Goal: Use online tool/utility: Utilize a website feature to perform a specific function

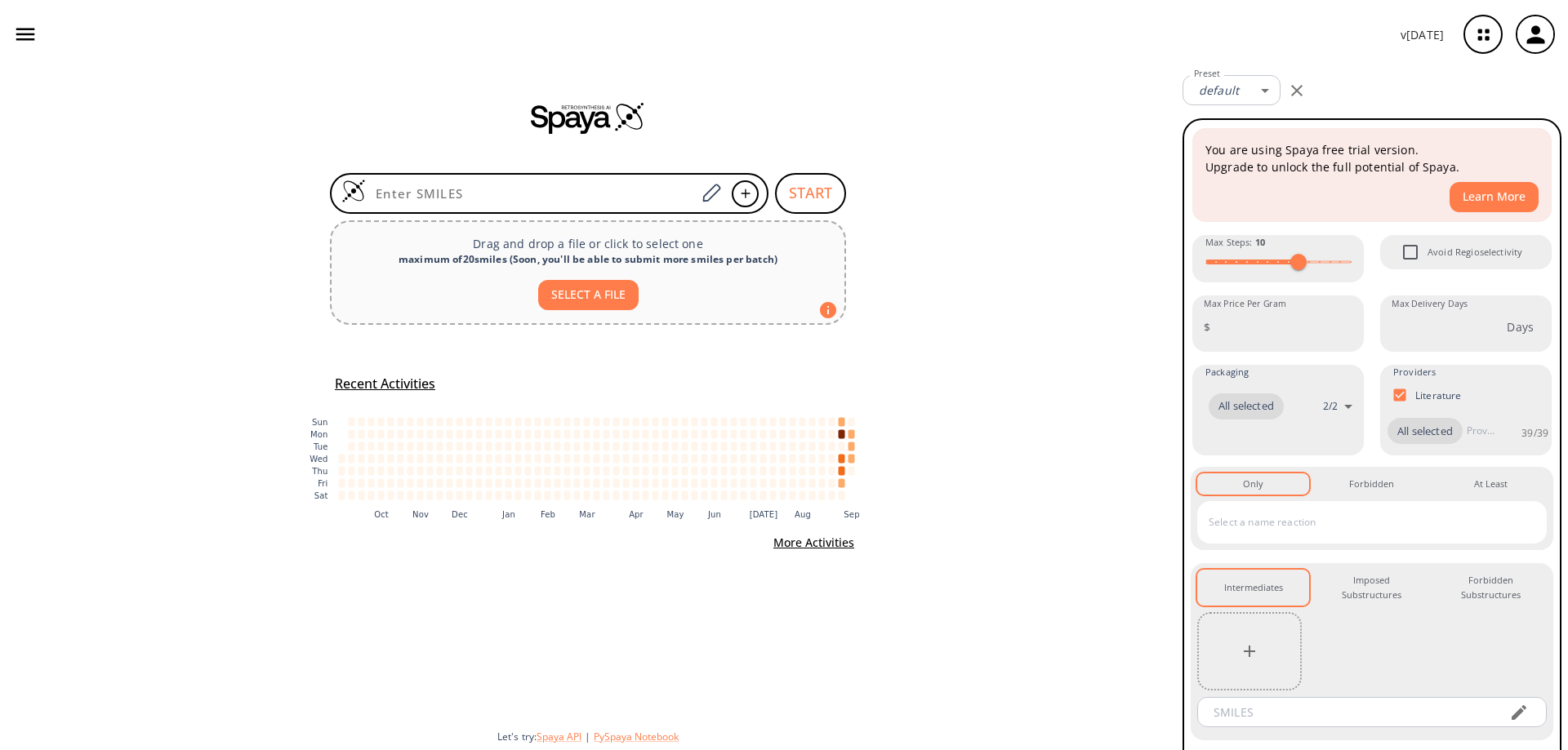
drag, startPoint x: 1455, startPoint y: 0, endPoint x: 1017, endPoint y: 105, distance: 450.4
click at [1017, 105] on div at bounding box center [588, 117] width 1176 height 32
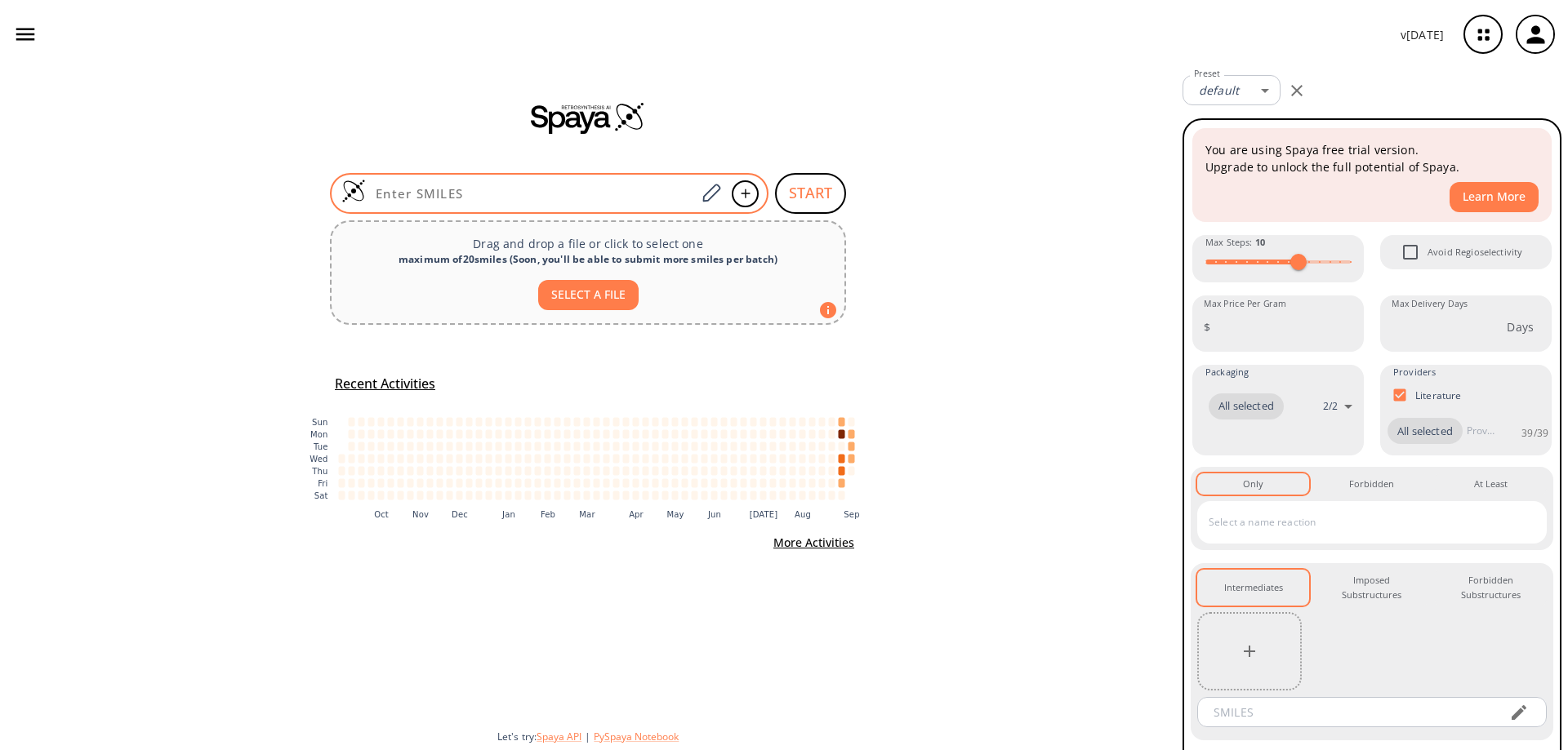
click at [462, 180] on div at bounding box center [549, 194] width 439 height 41
paste input "C[C@@H](C[C@H](NCC1)C)N1C(N2CCC2=O)=O"
type input "C[C@@H](C[C@H](NCC1)C)N1C(N2CCC2=O)=O"
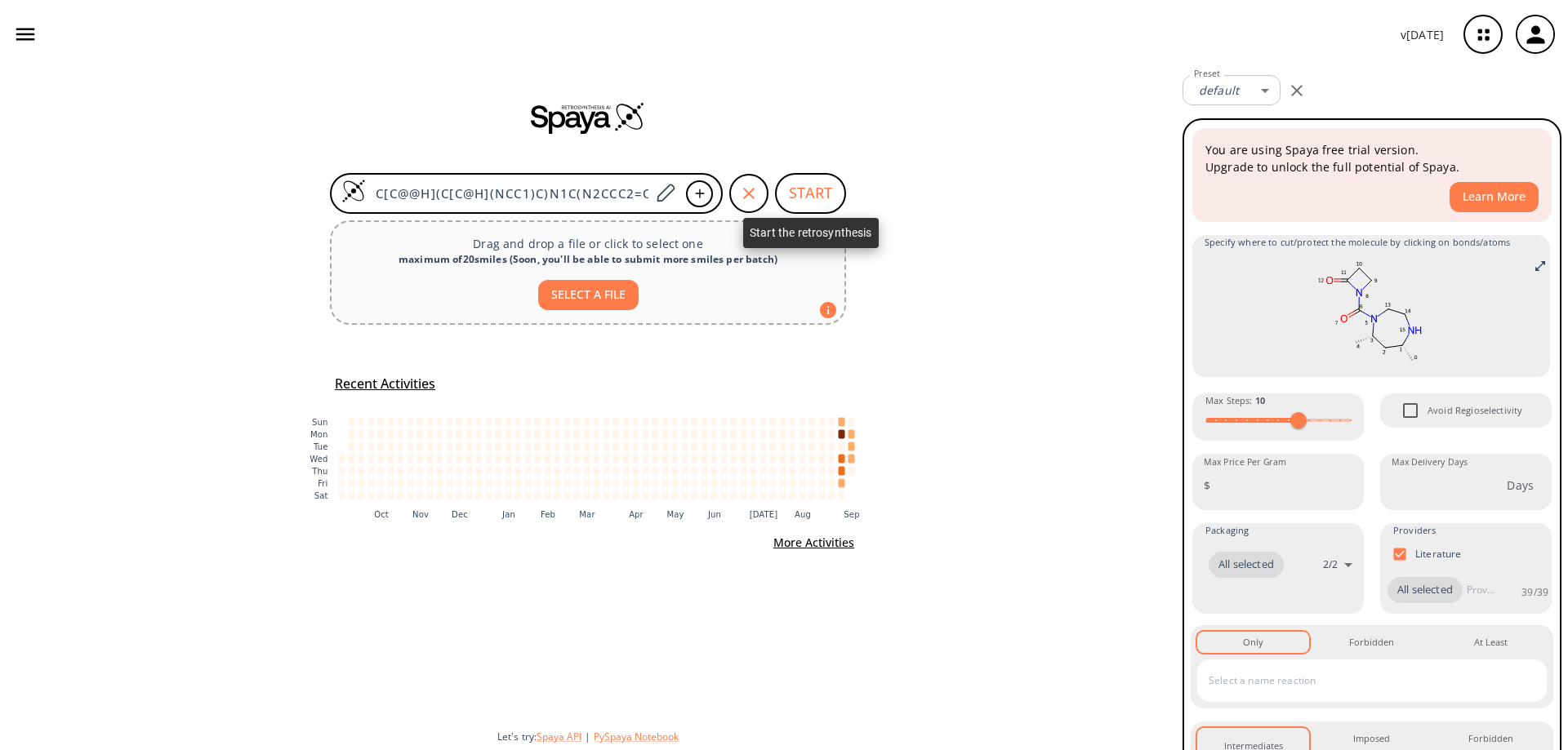
click at [797, 191] on button "START" at bounding box center [811, 194] width 71 height 41
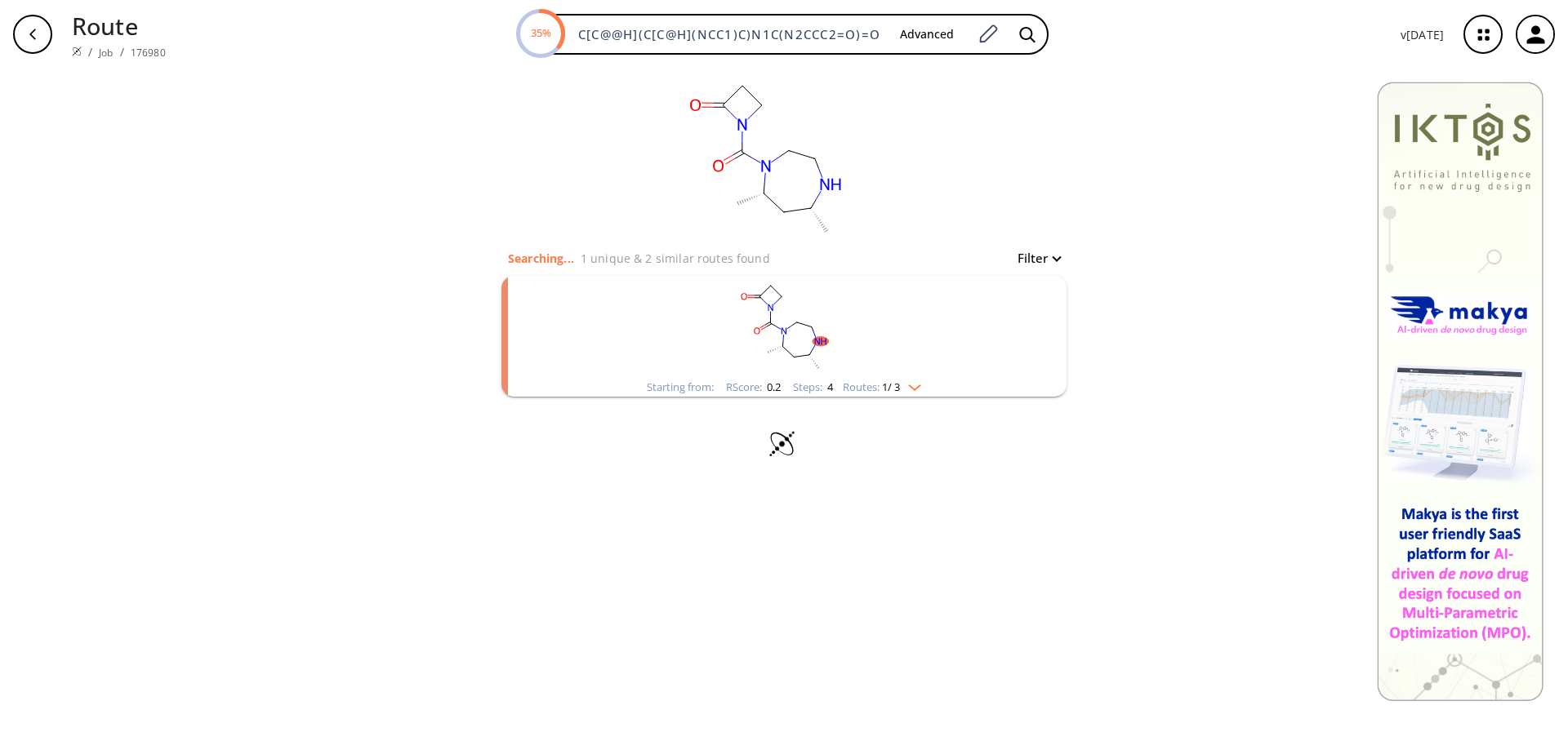
click at [799, 336] on rect "clusters" at bounding box center [784, 327] width 425 height 102
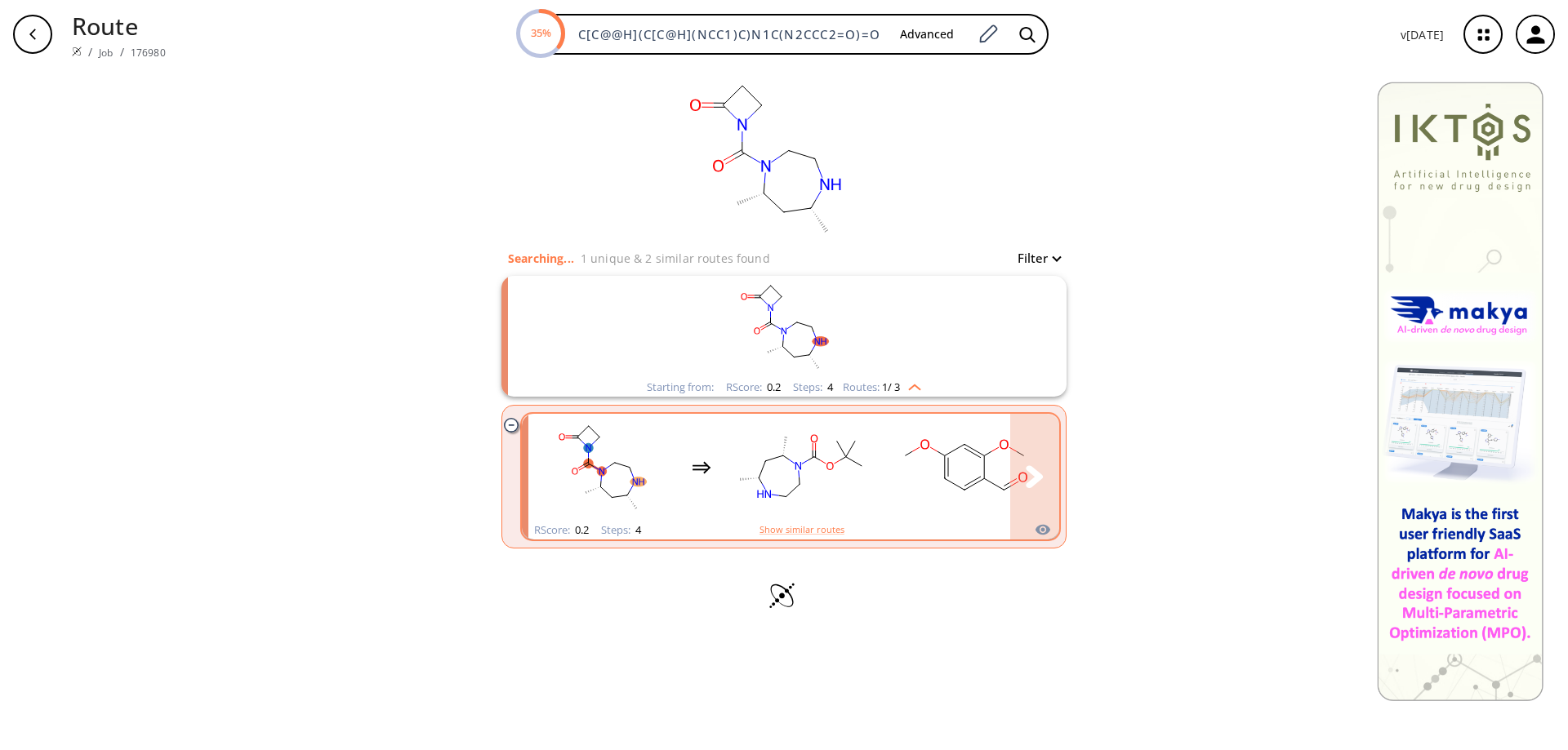
click at [817, 469] on rect "clusters" at bounding box center [801, 467] width 147 height 102
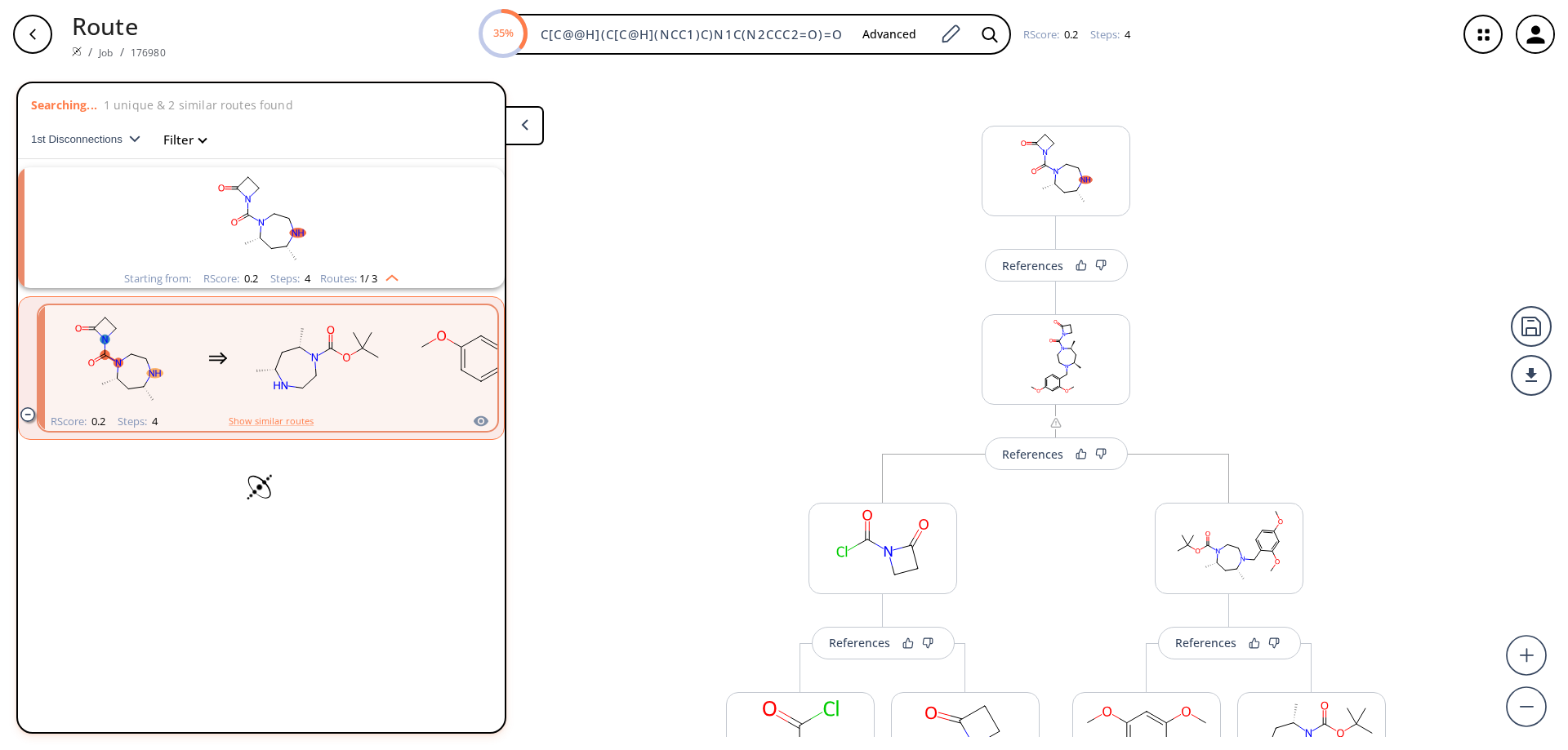
scroll to position [177, 0]
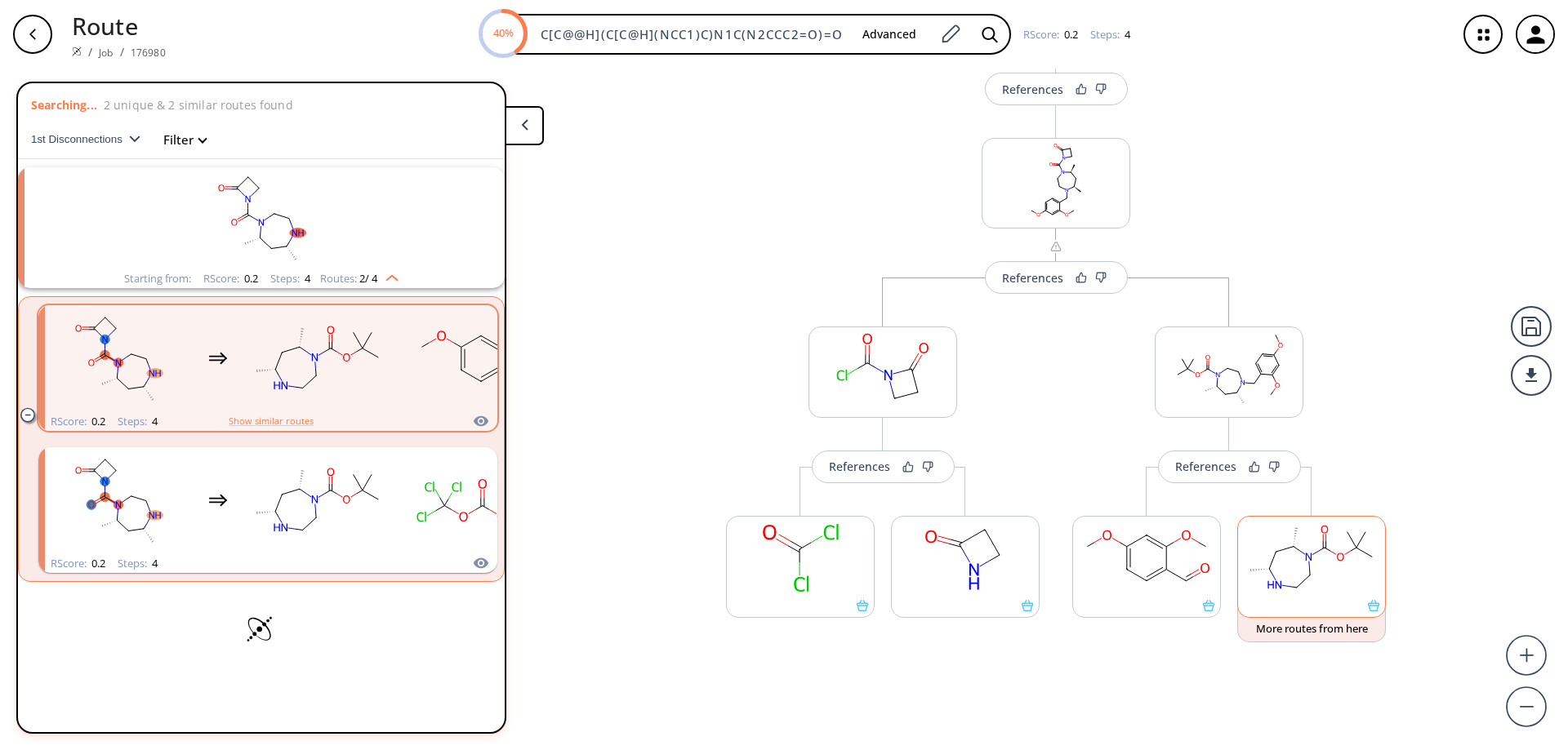
click at [1369, 611] on icon at bounding box center [1373, 605] width 11 height 11
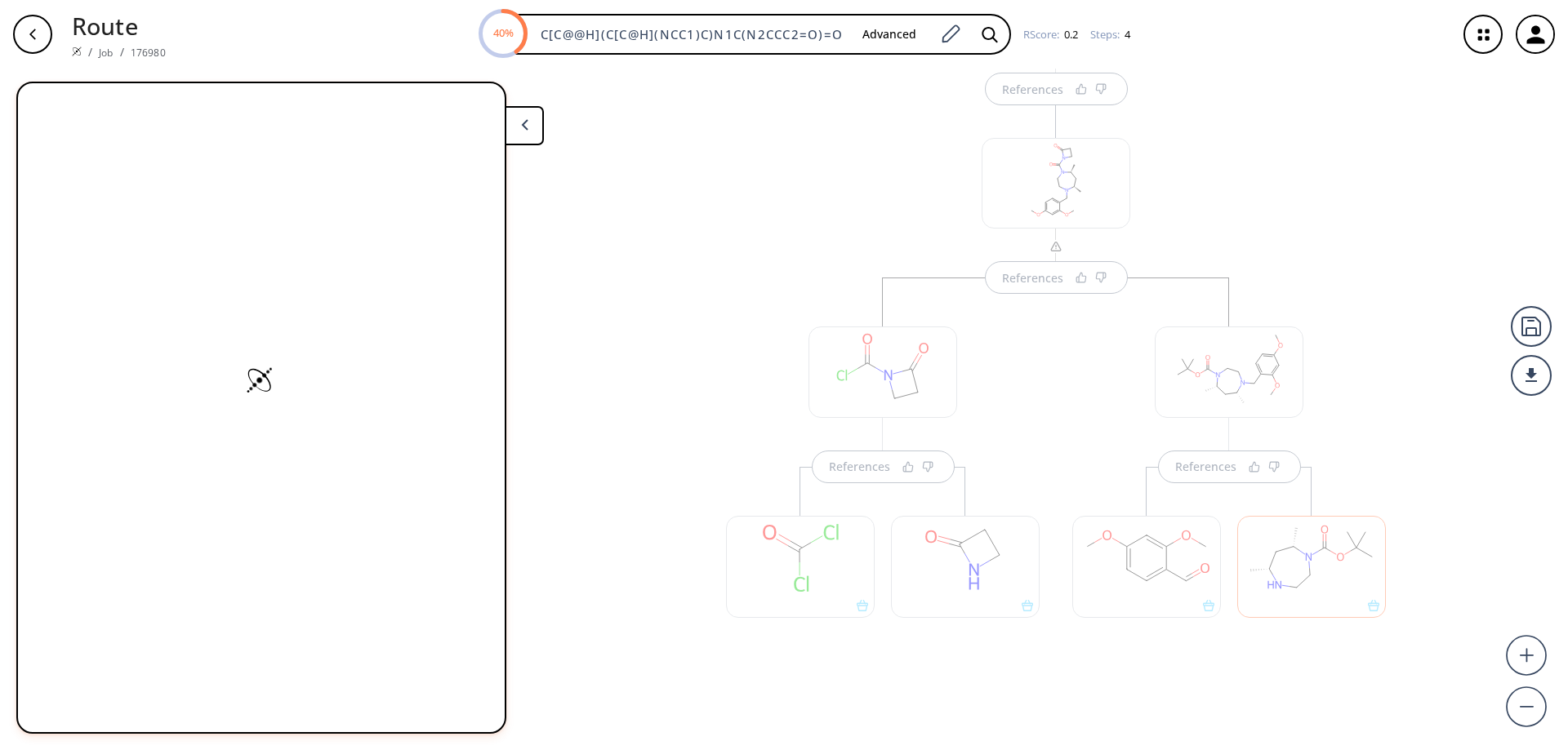
scroll to position [188, 0]
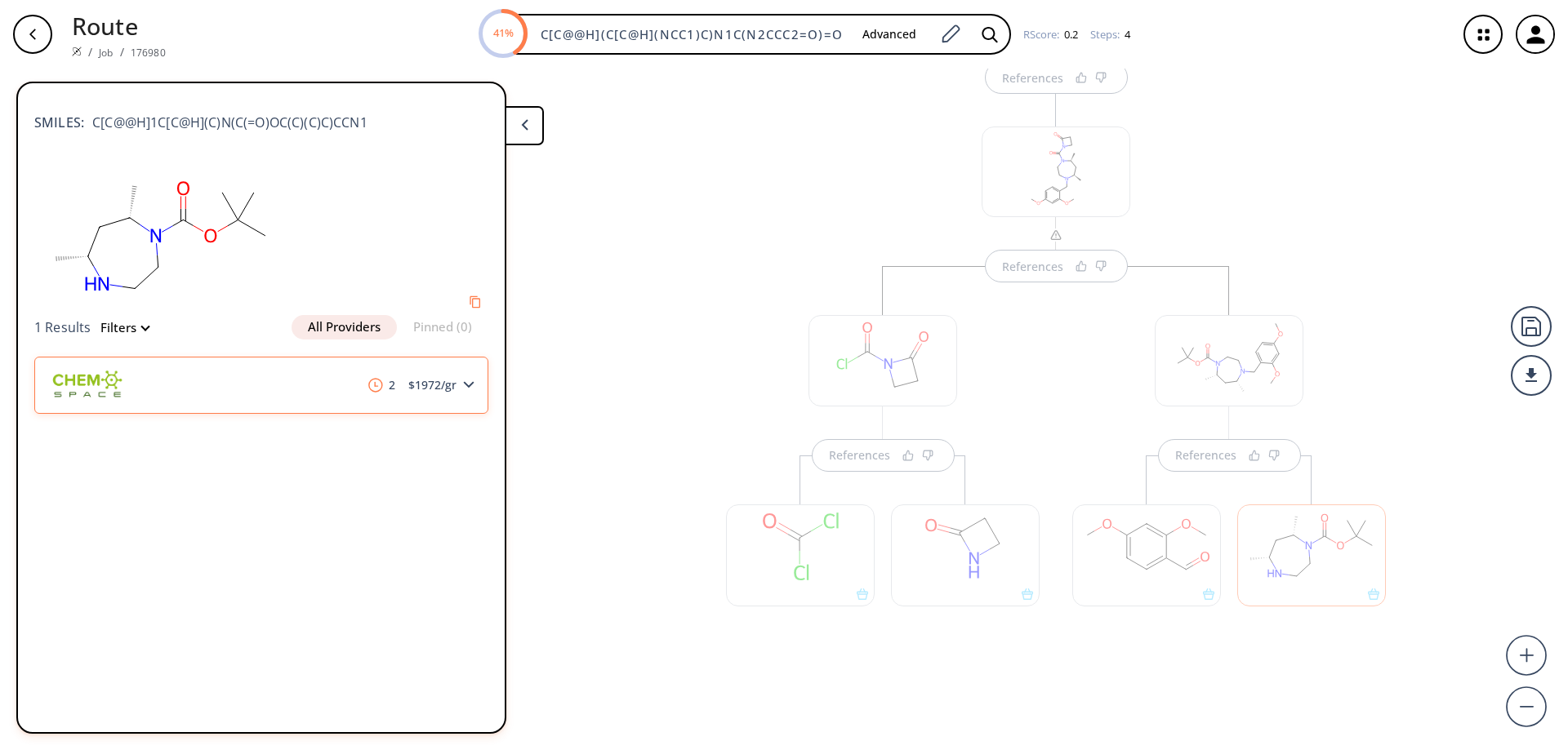
click at [467, 386] on polygon at bounding box center [469, 386] width 10 height 7
click at [693, 336] on div "References References References References" at bounding box center [1056, 313] width 725 height 848
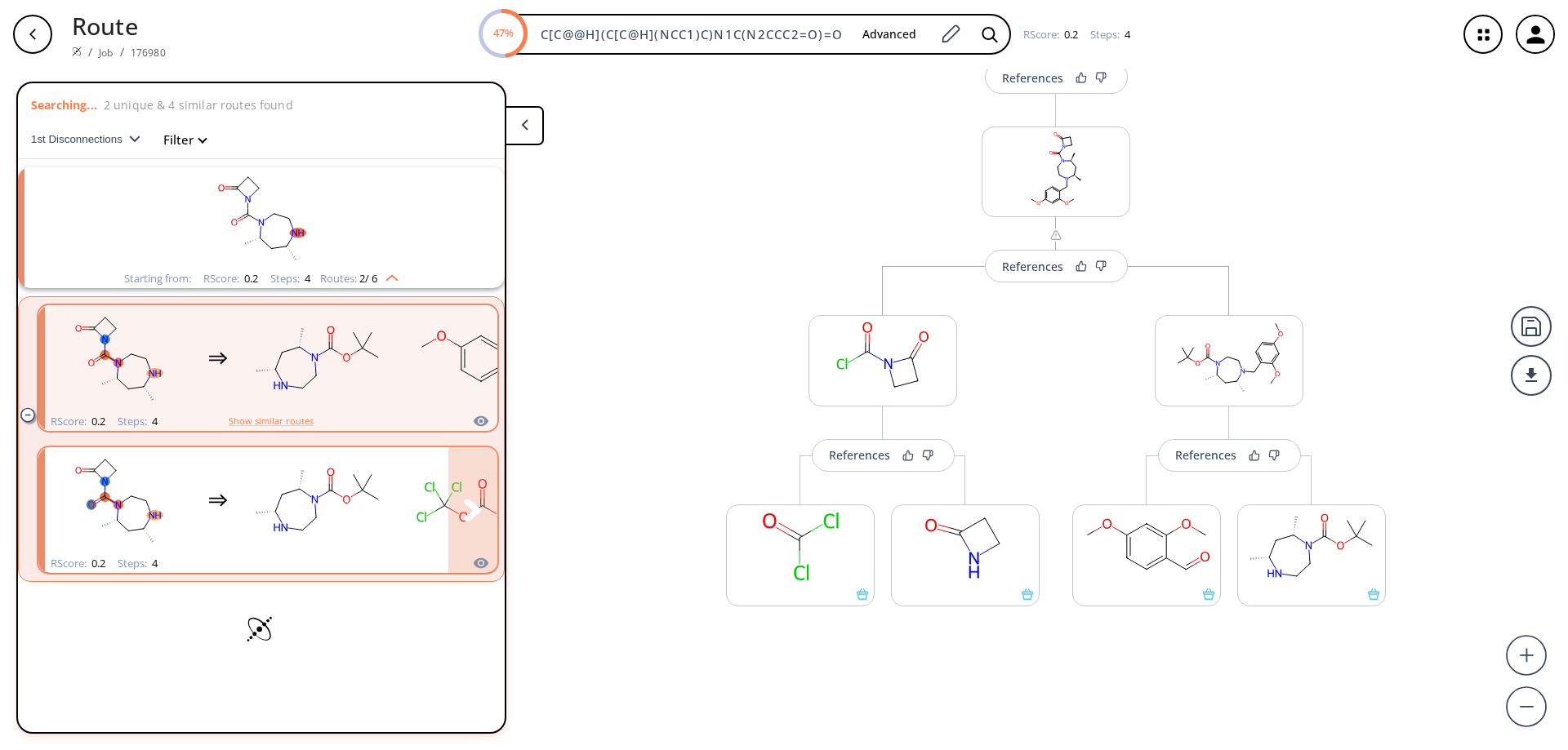
click at [410, 498] on rect "clusters" at bounding box center [481, 501] width 147 height 102
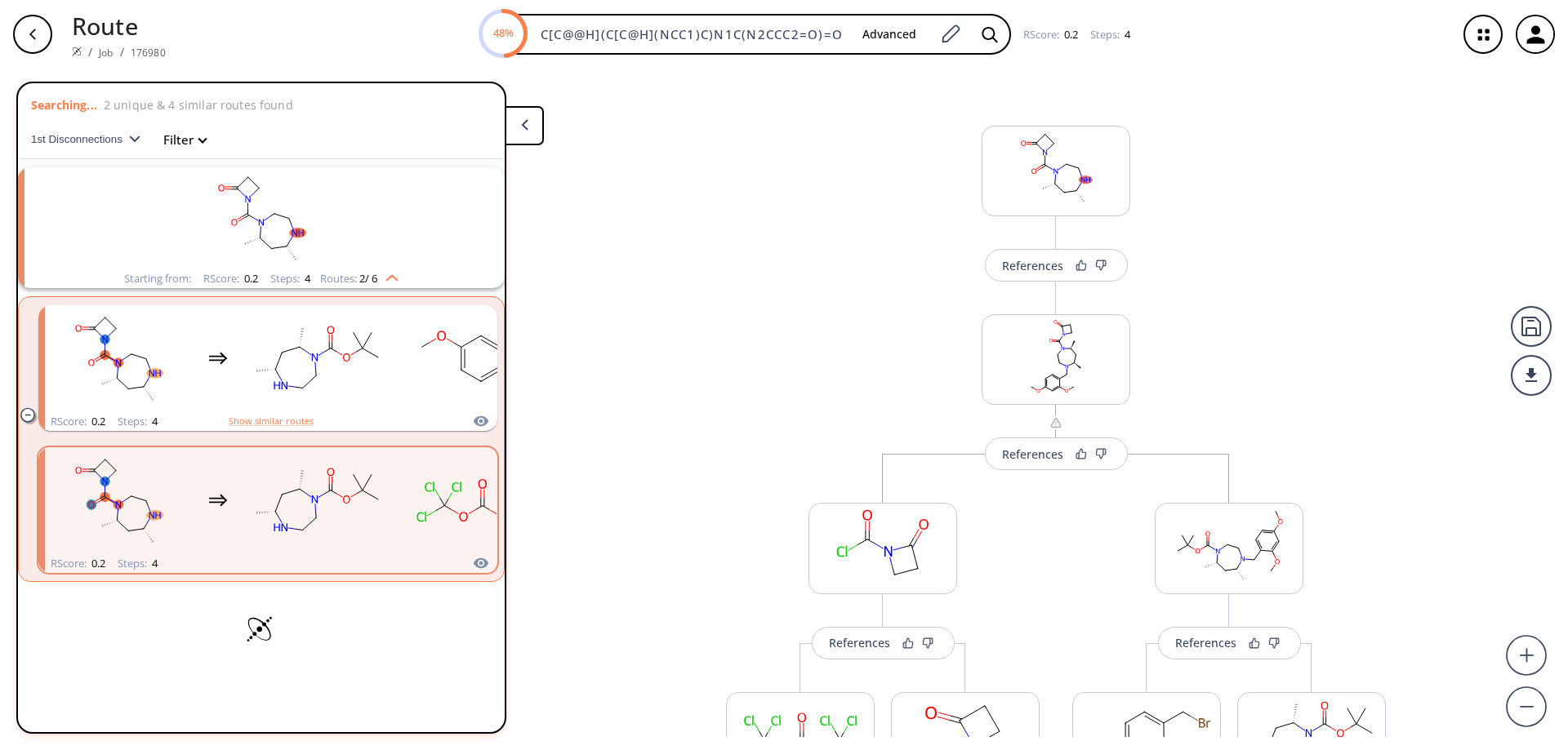
click at [33, 30] on icon "button" at bounding box center [32, 34] width 13 height 13
click at [522, 124] on polygon at bounding box center [524, 124] width 7 height 10
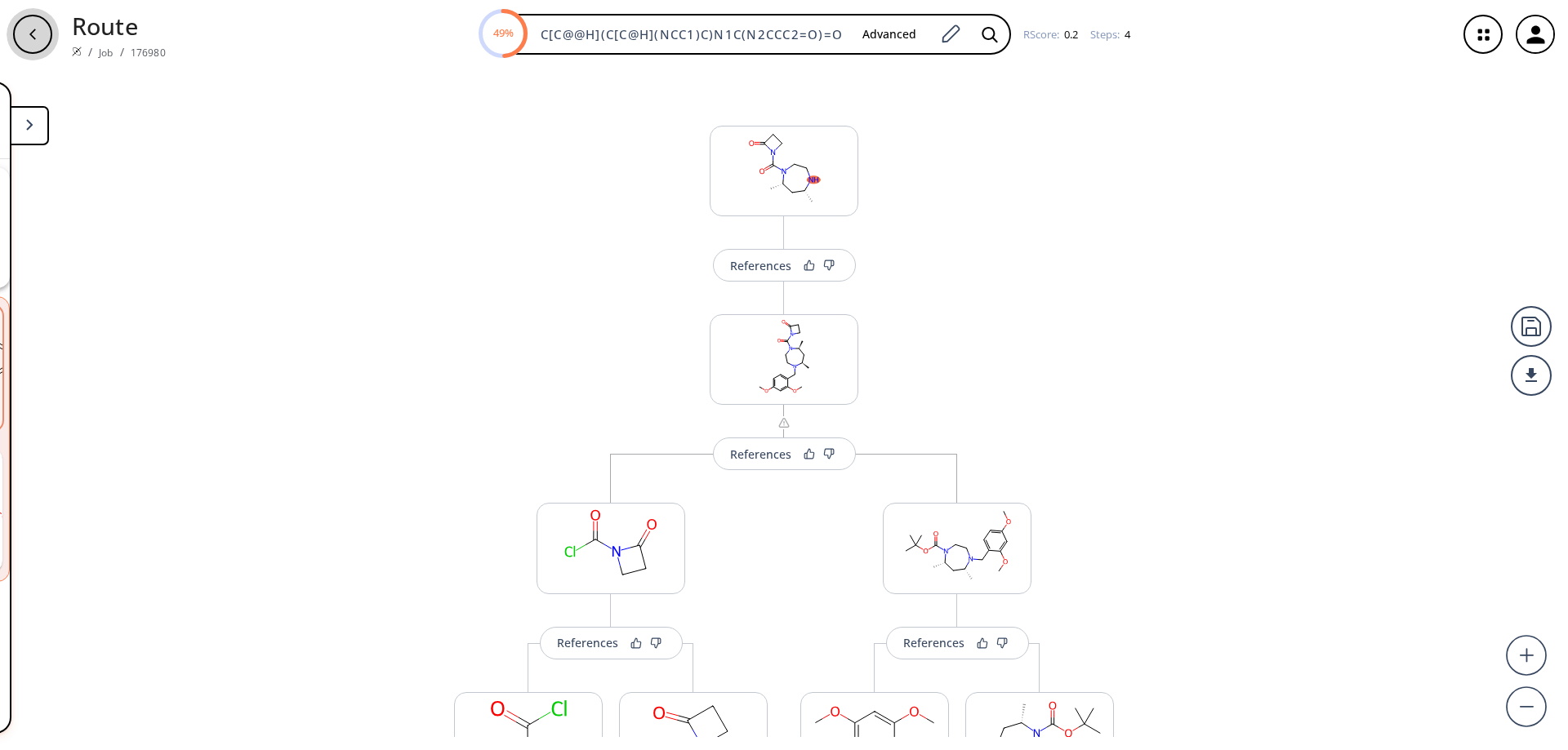
click at [29, 20] on div "button" at bounding box center [32, 34] width 39 height 39
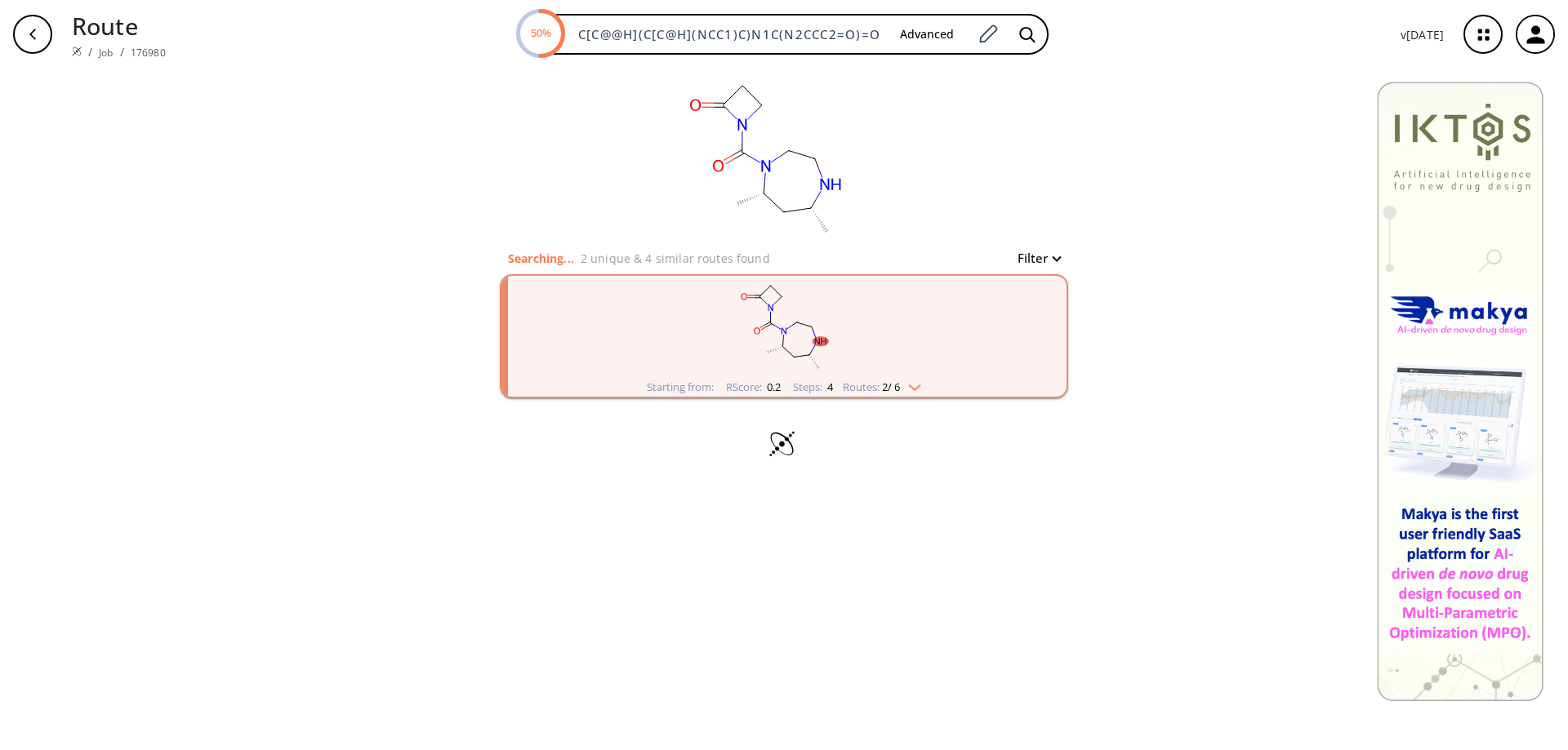
click at [908, 494] on div "clear Searching... 2 unique & 4 similar routes found Filter Starting from: RSco…" at bounding box center [784, 409] width 1568 height 681
click at [921, 387] on img "clusters" at bounding box center [910, 384] width 21 height 13
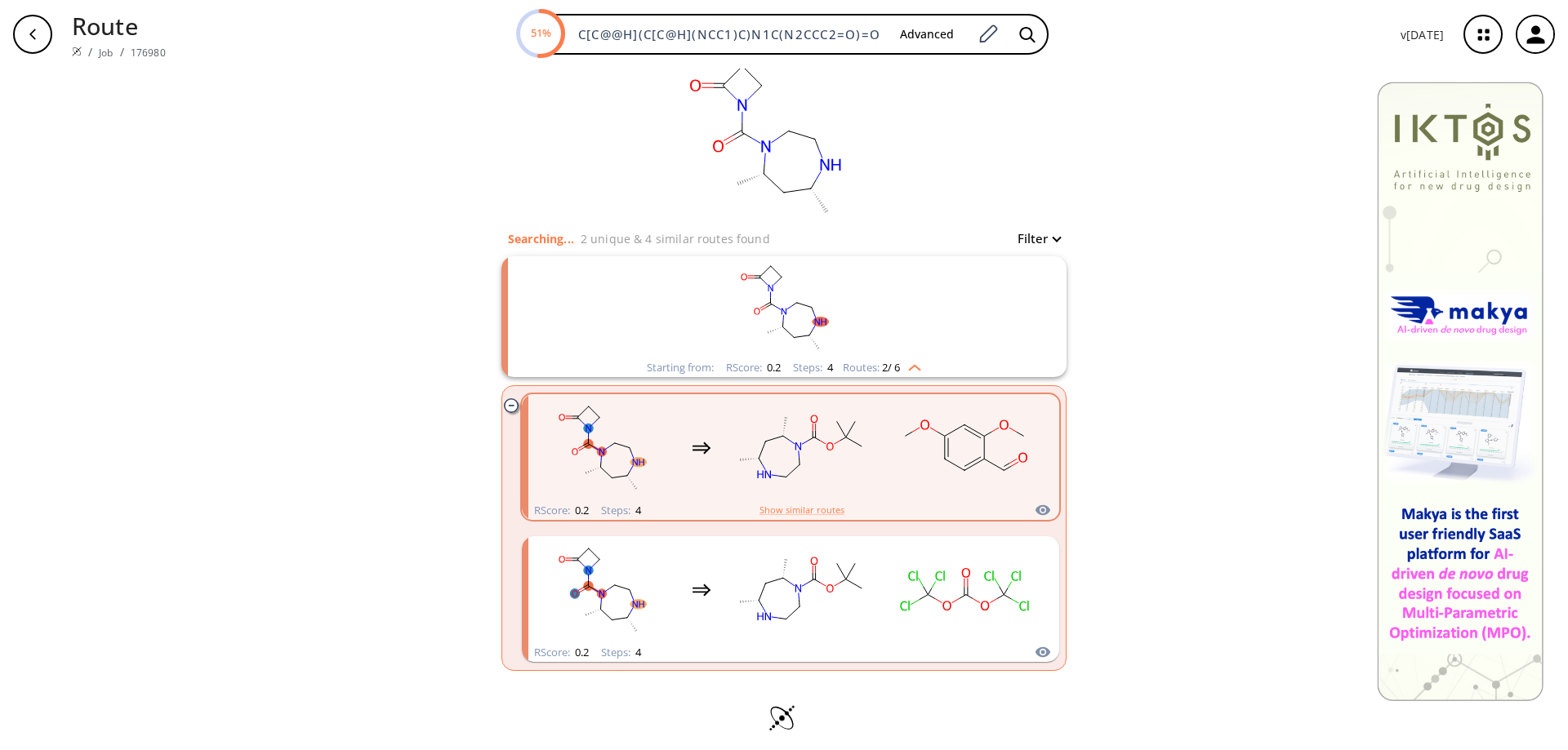
scroll to position [31, 0]
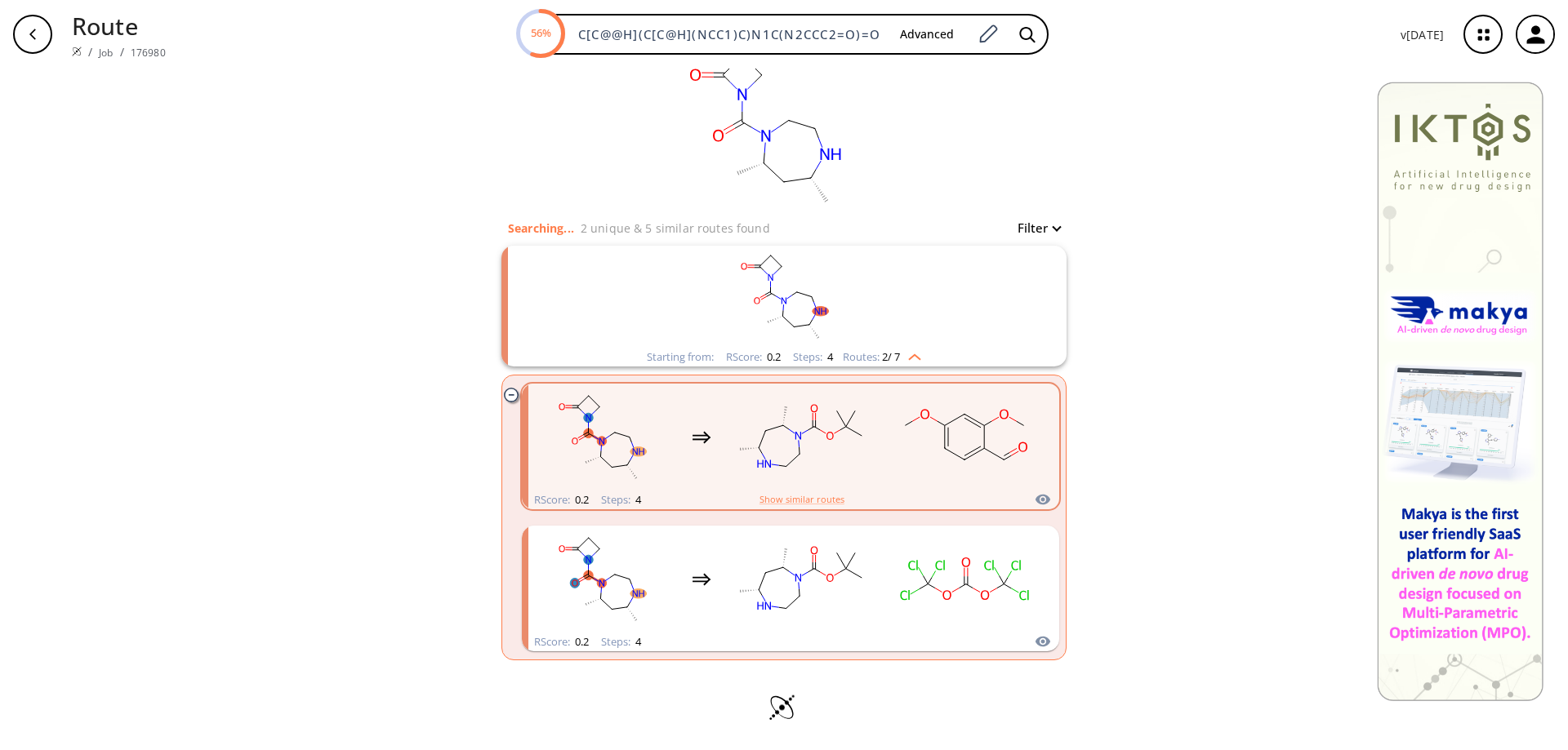
click at [33, 29] on icon "button" at bounding box center [32, 34] width 13 height 13
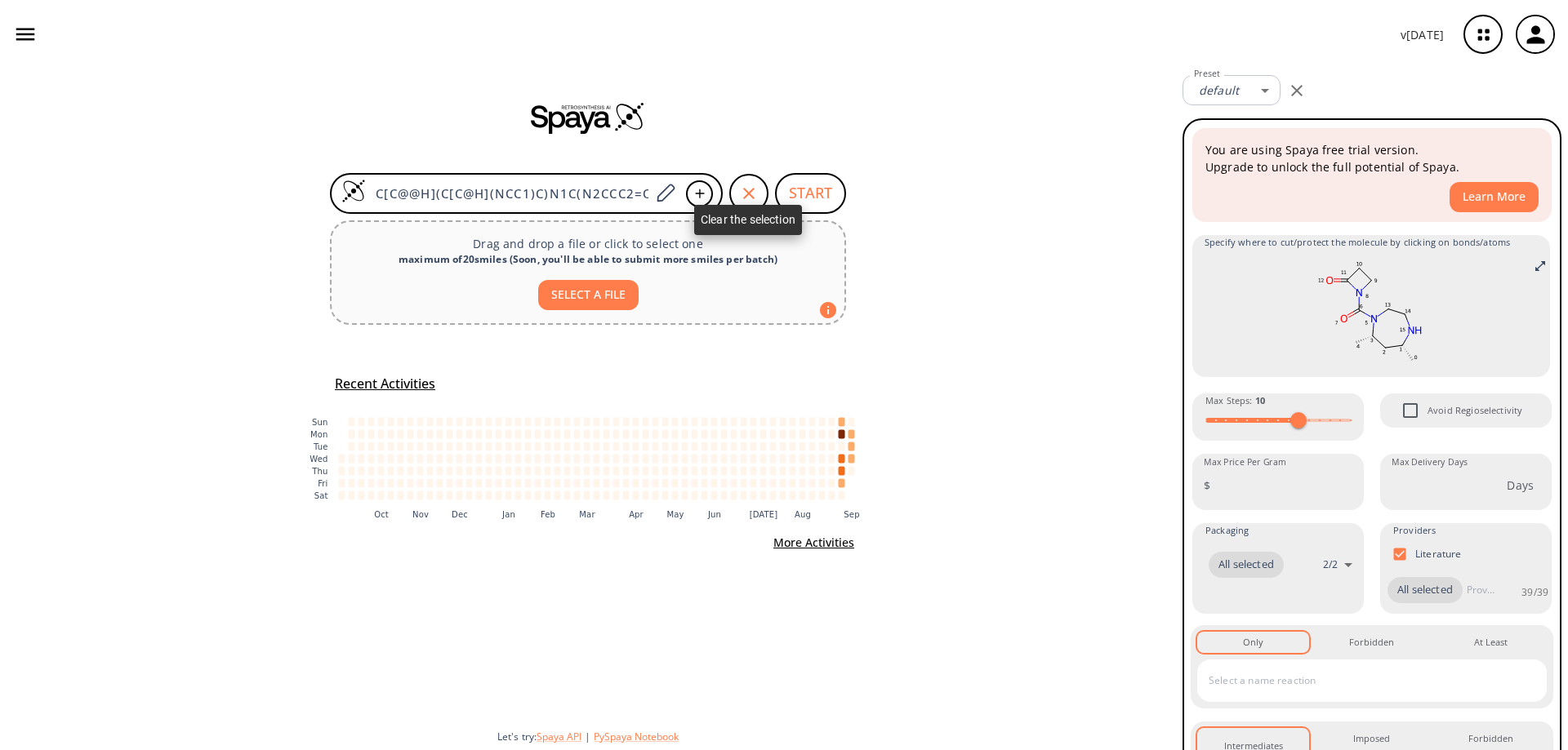
click at [747, 192] on icon "button" at bounding box center [749, 193] width 11 height 11
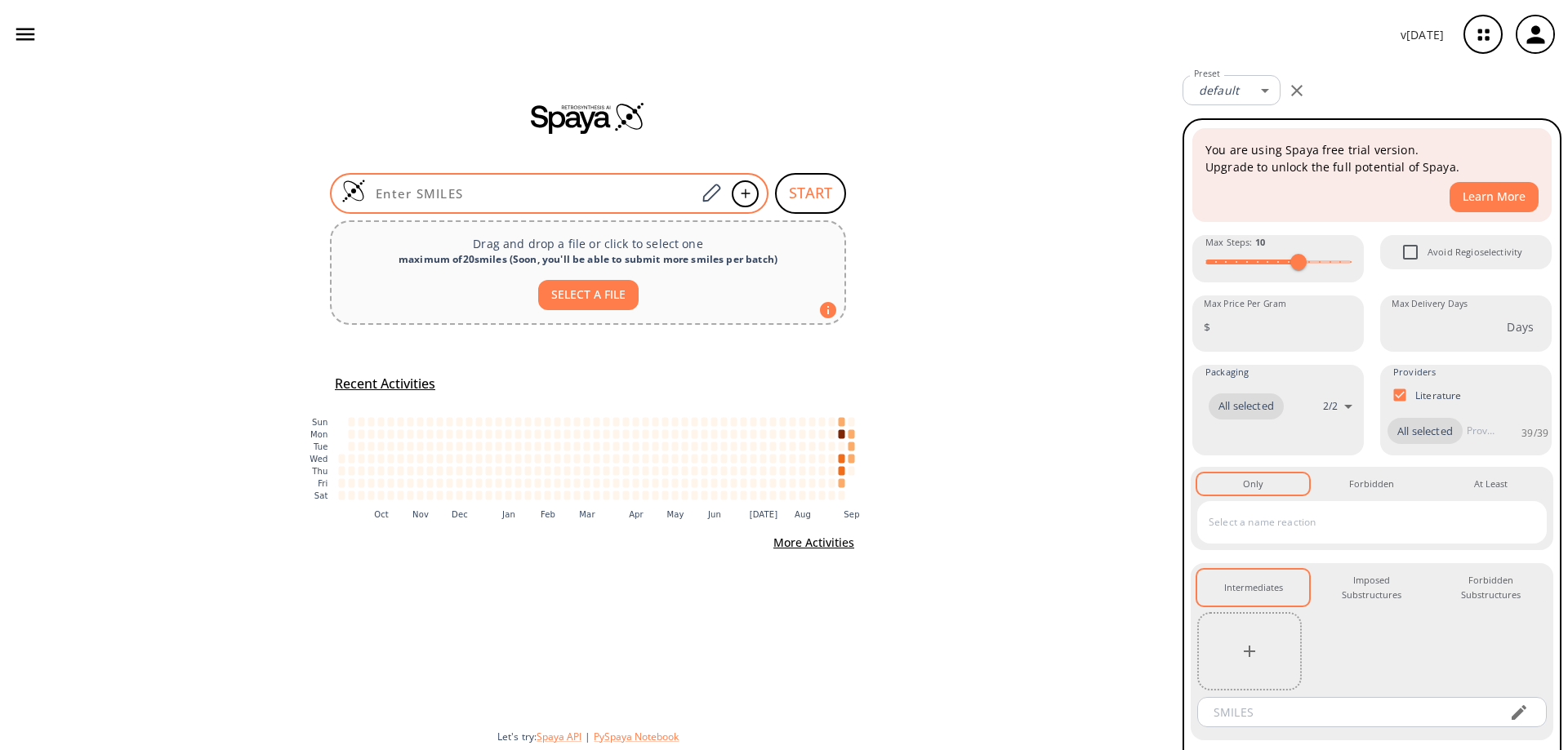
click at [518, 193] on input at bounding box center [531, 193] width 330 height 16
paste input "NC1CCN(C(OC(C)(C)C)=O)CCC1F"
type input "NC1CCN(C(OC(C)(C)C)=O)CCC1F"
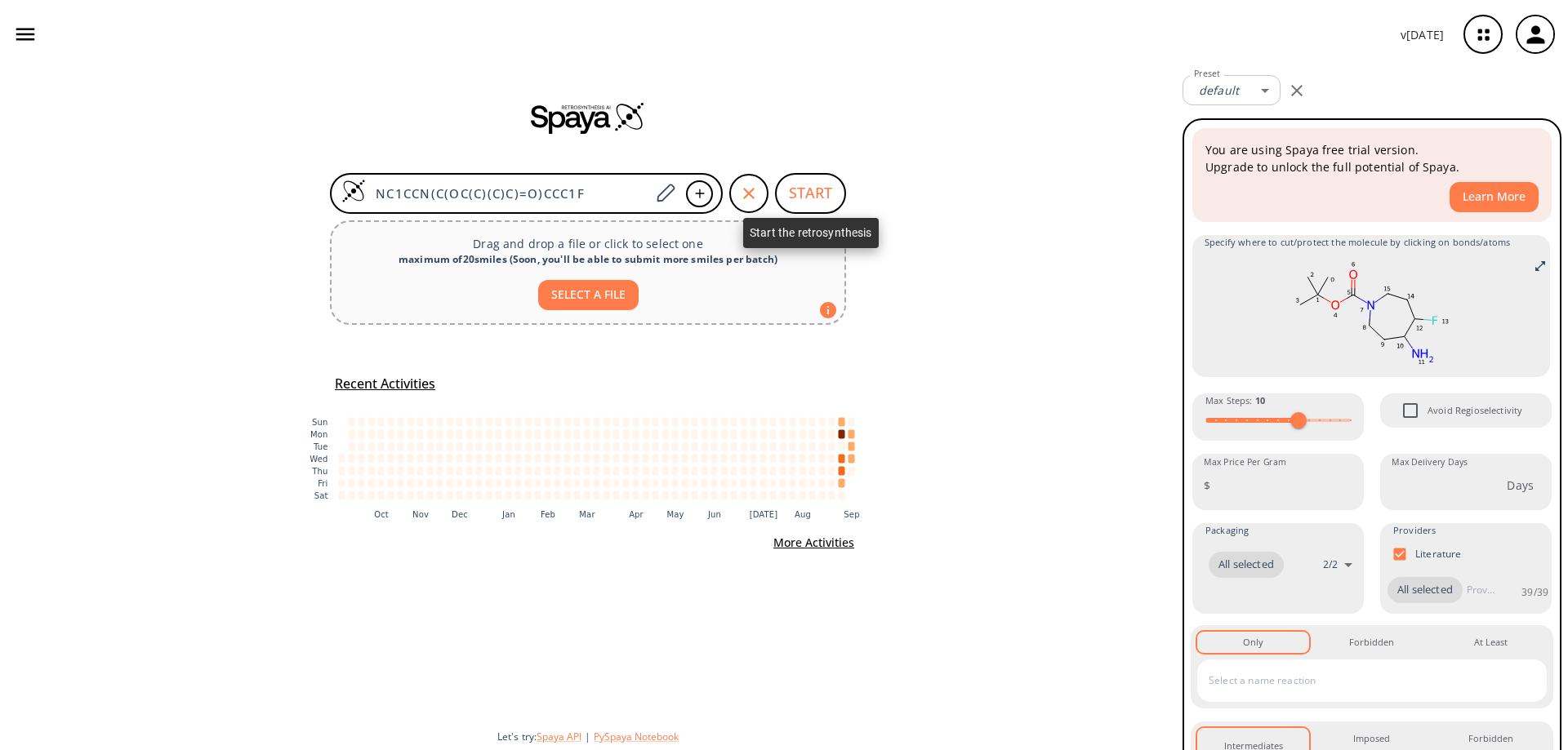
click at [801, 180] on button "START" at bounding box center [811, 194] width 71 height 41
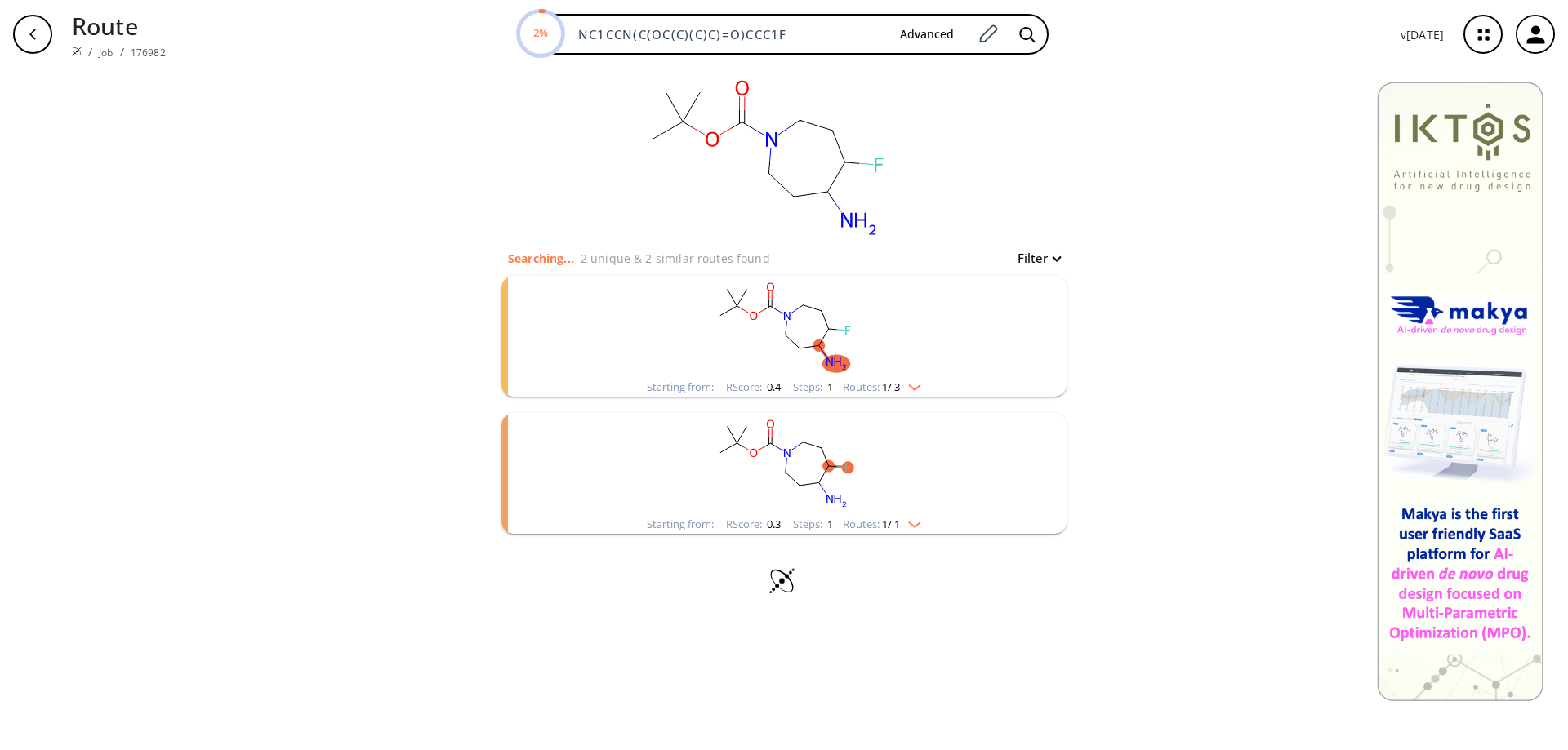
click at [807, 324] on rect "clusters" at bounding box center [784, 327] width 425 height 102
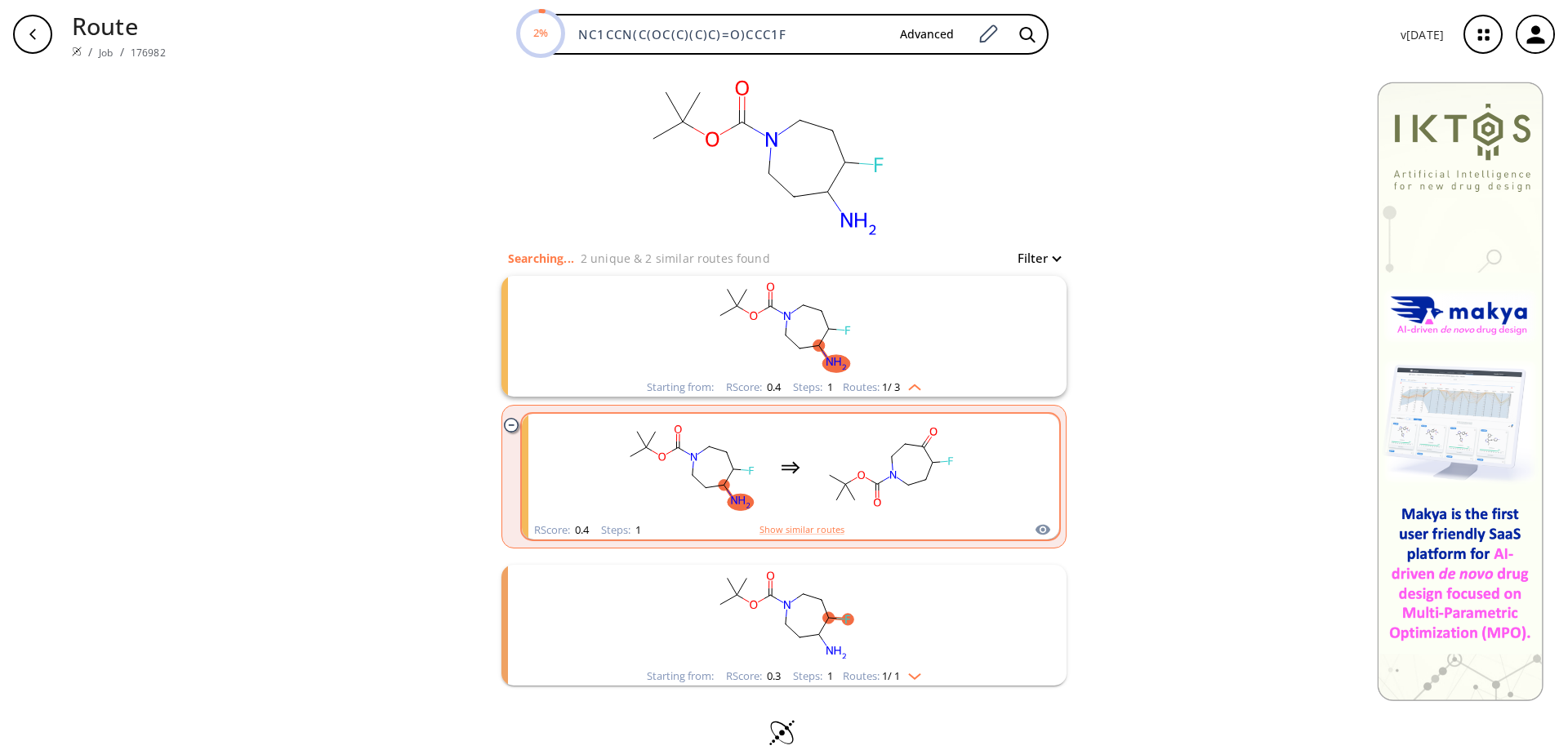
click at [817, 465] on rect "clusters" at bounding box center [890, 467] width 147 height 102
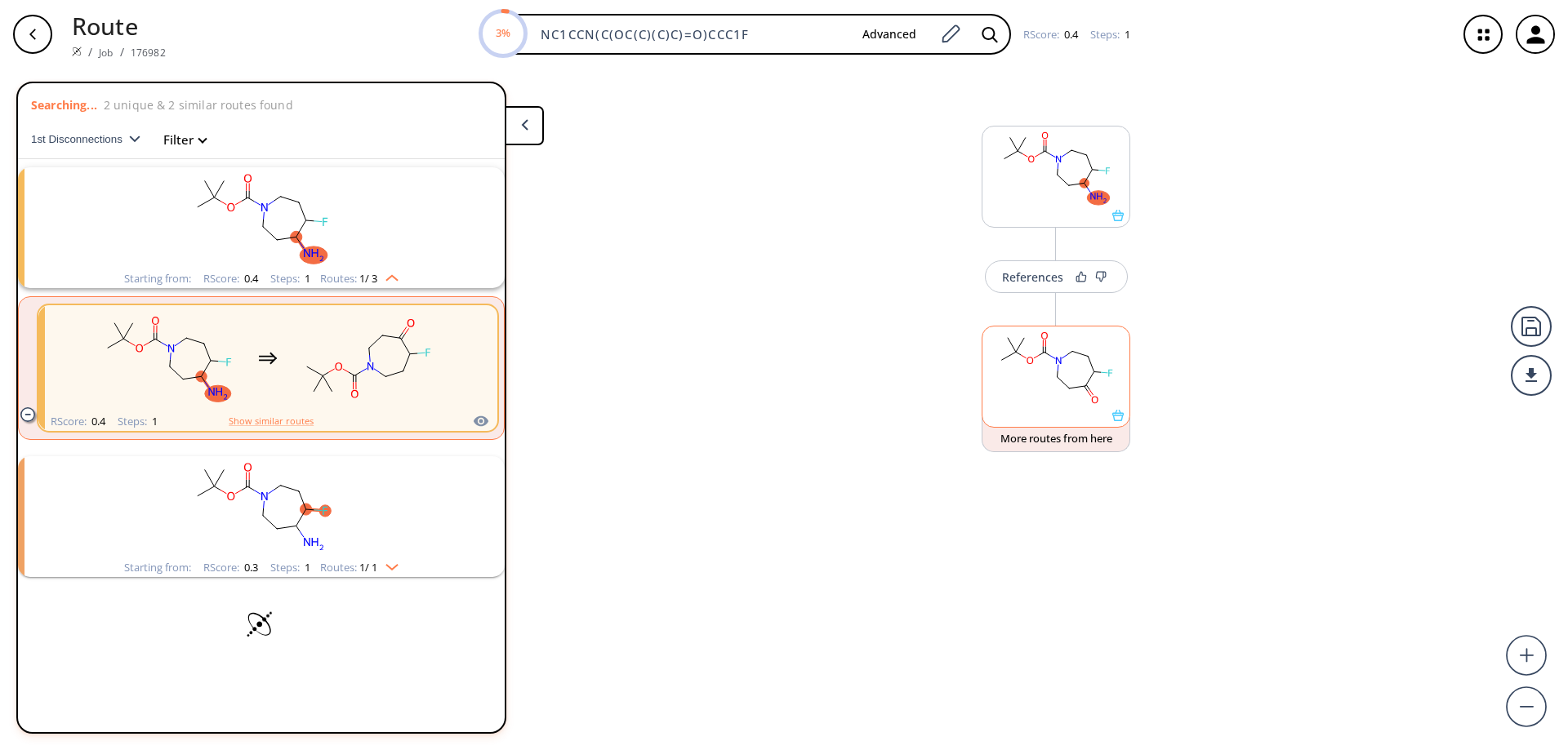
click at [1121, 420] on icon at bounding box center [1118, 414] width 11 height 11
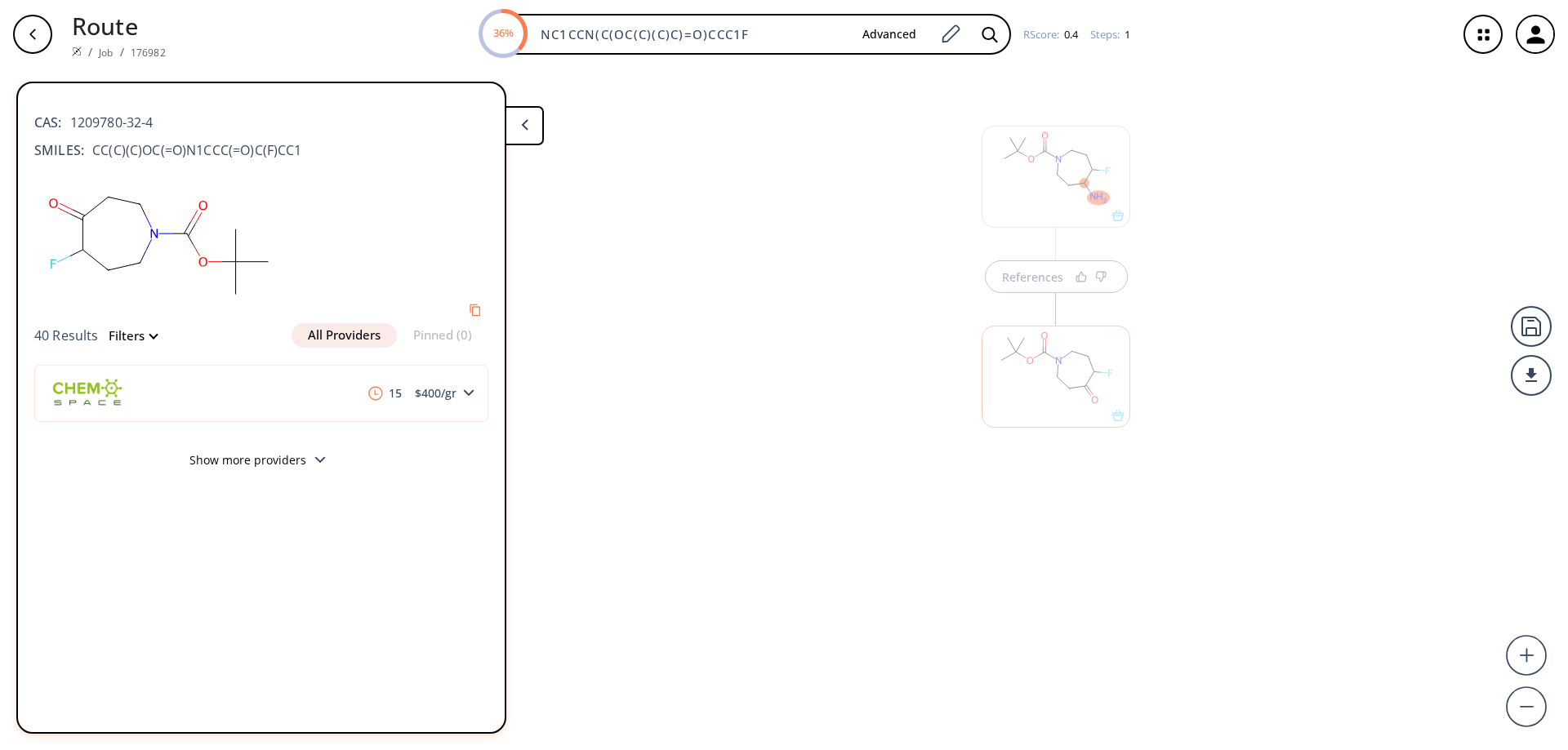
click at [531, 126] on button at bounding box center [524, 126] width 39 height 39
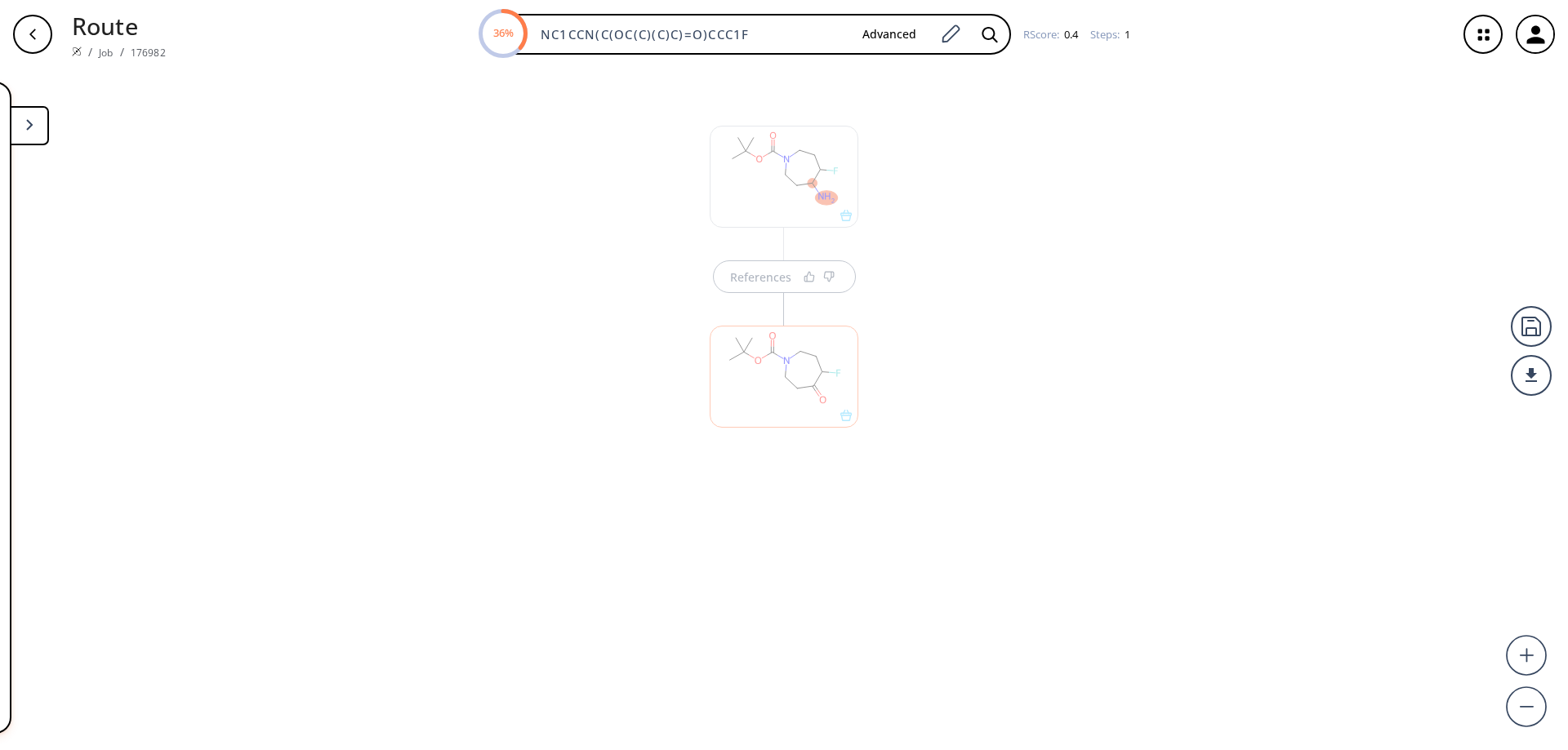
click at [1326, 226] on div "References" at bounding box center [784, 403] width 1568 height 668
click at [33, 31] on icon "button" at bounding box center [33, 34] width 7 height 10
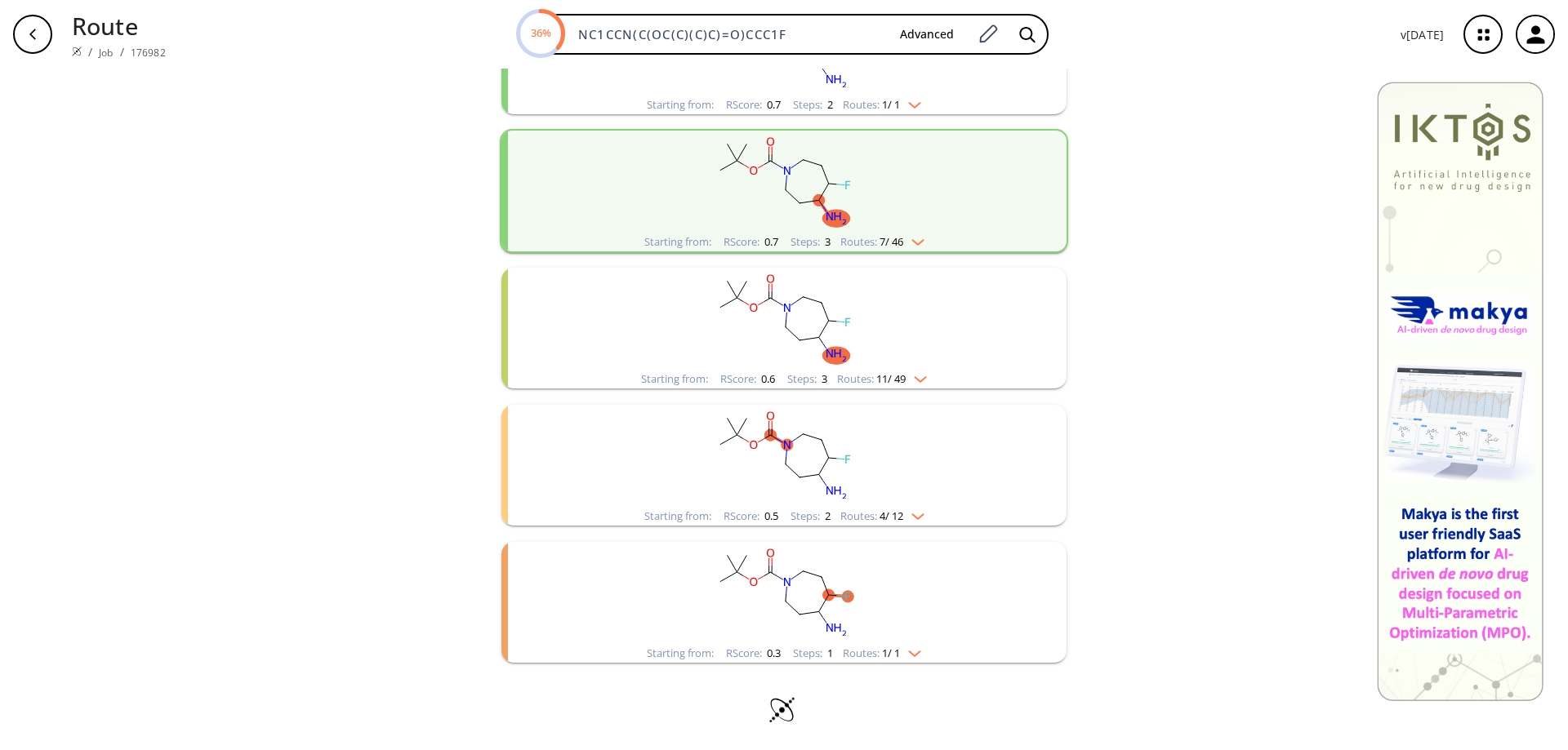
scroll to position [285, 0]
click at [801, 442] on rect "clusters" at bounding box center [784, 454] width 425 height 102
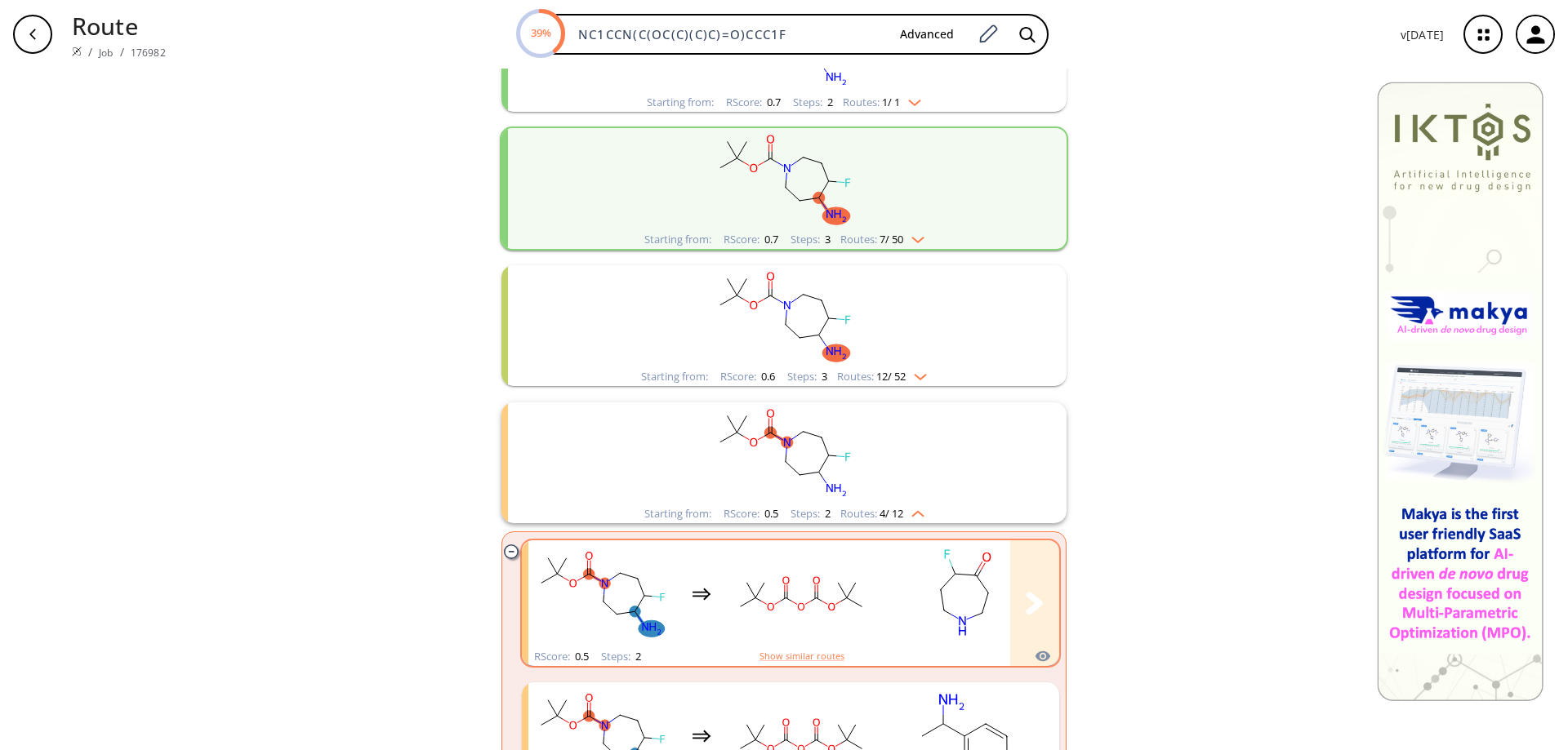
click at [953, 574] on icon "clusters" at bounding box center [954, 570] width 3 height 8
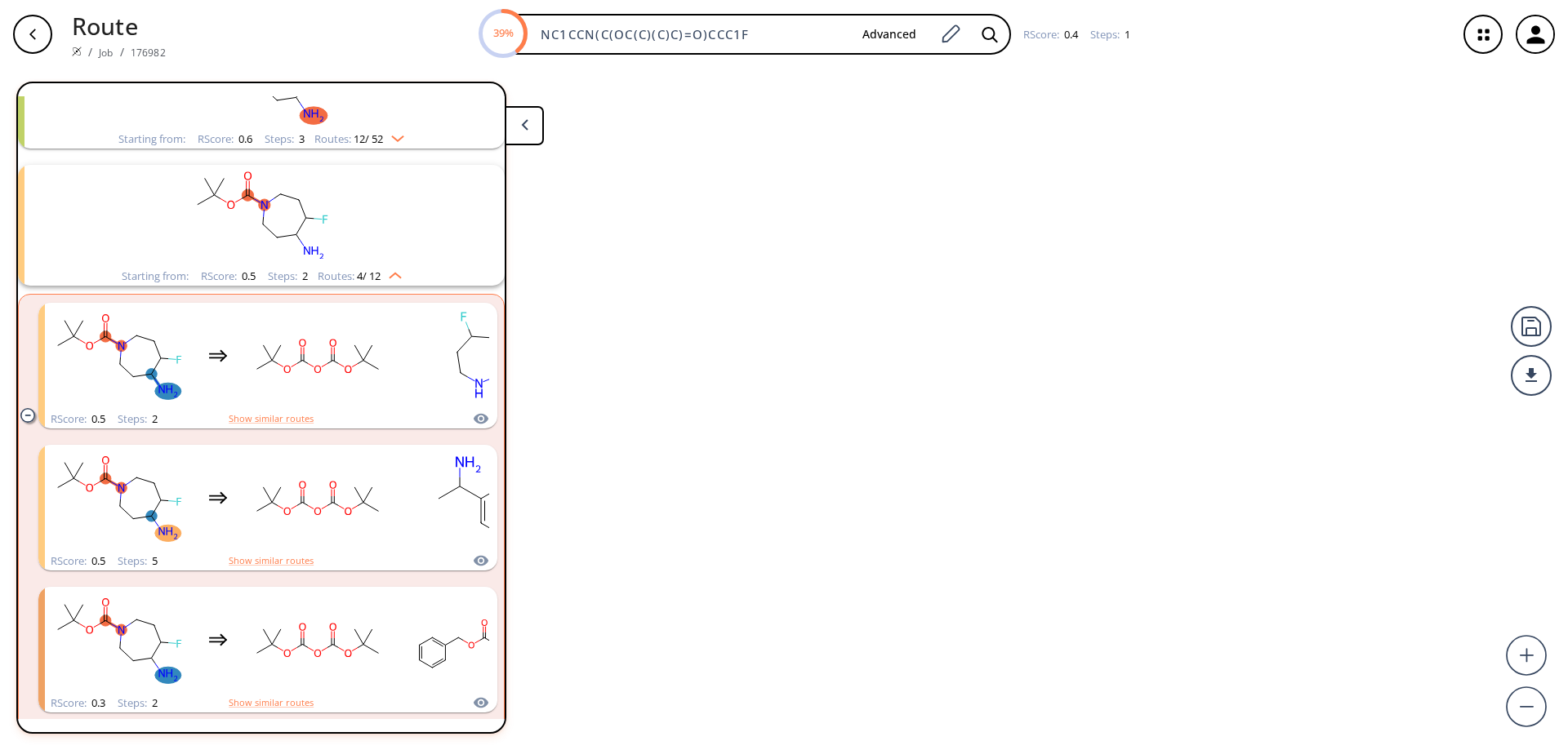
scroll to position [449, 0]
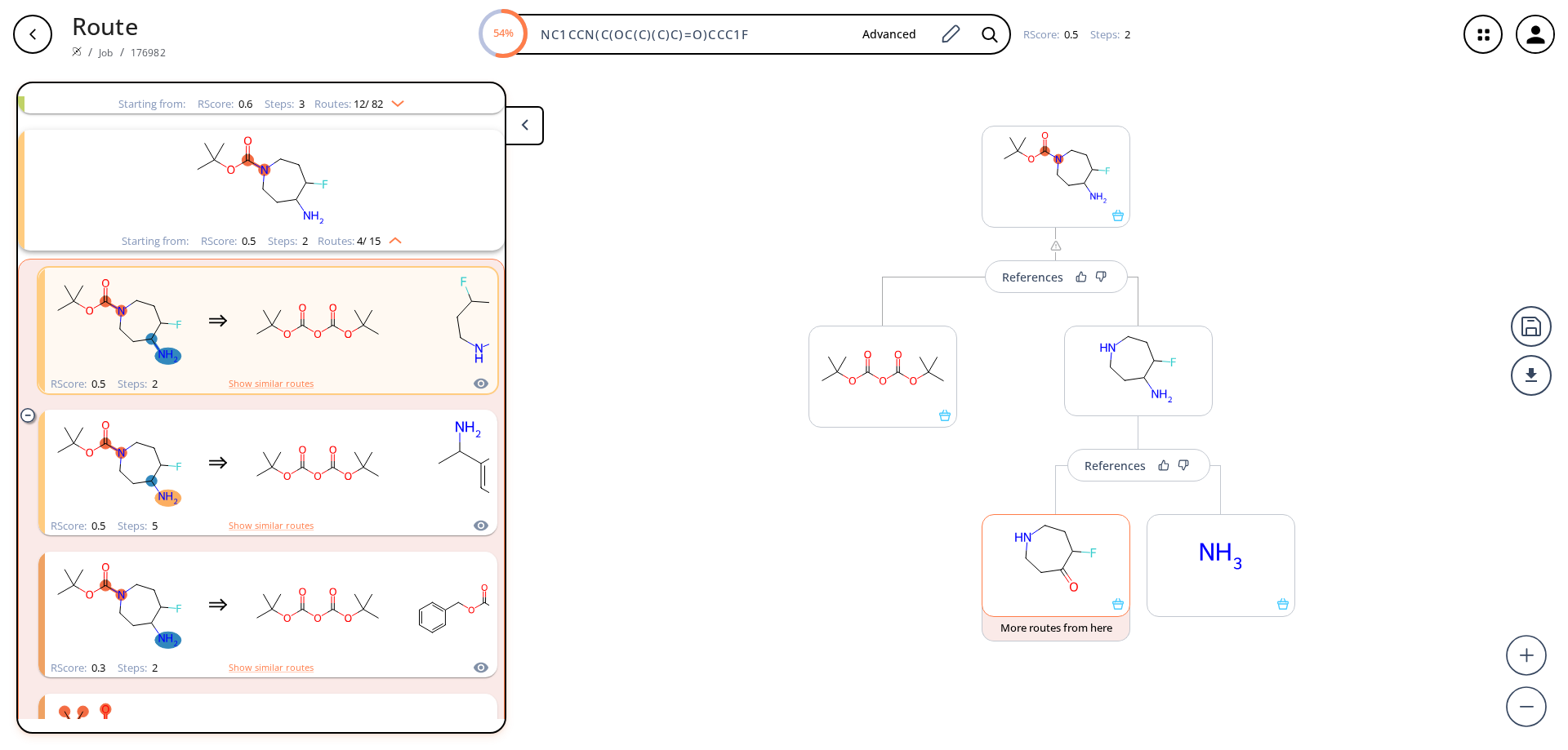
click at [1120, 606] on icon at bounding box center [1118, 603] width 11 height 11
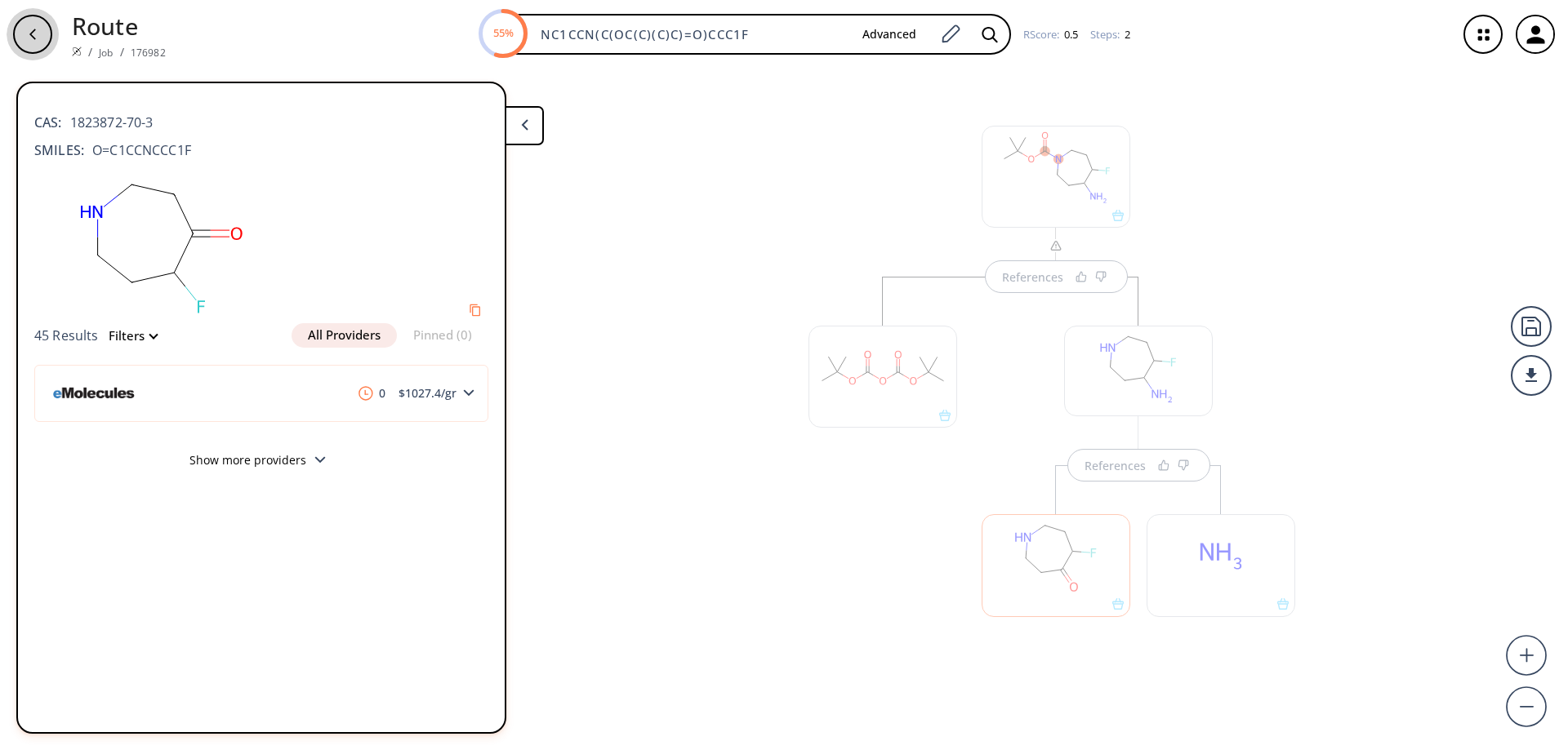
click at [33, 33] on icon "button" at bounding box center [32, 34] width 13 height 13
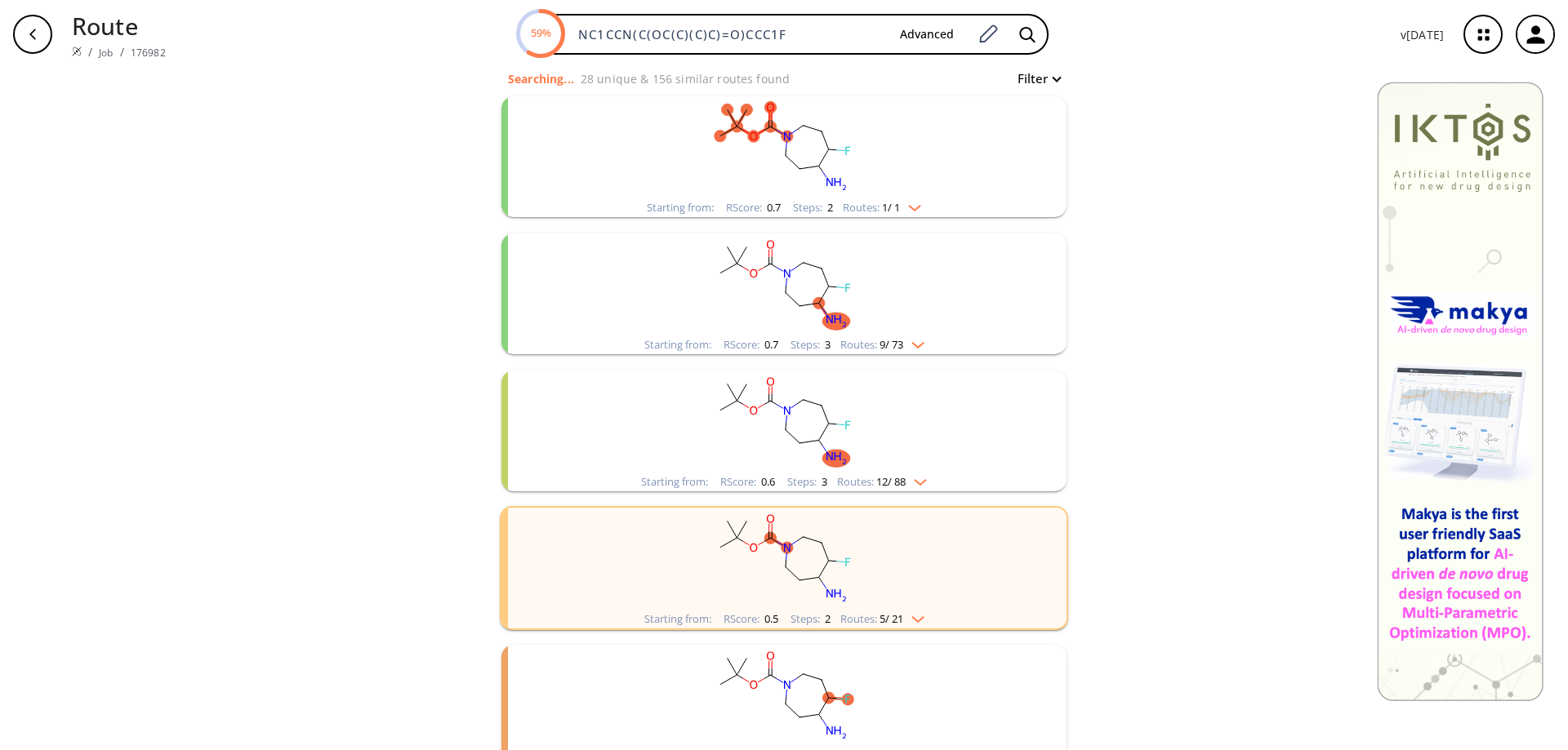
scroll to position [285, 0]
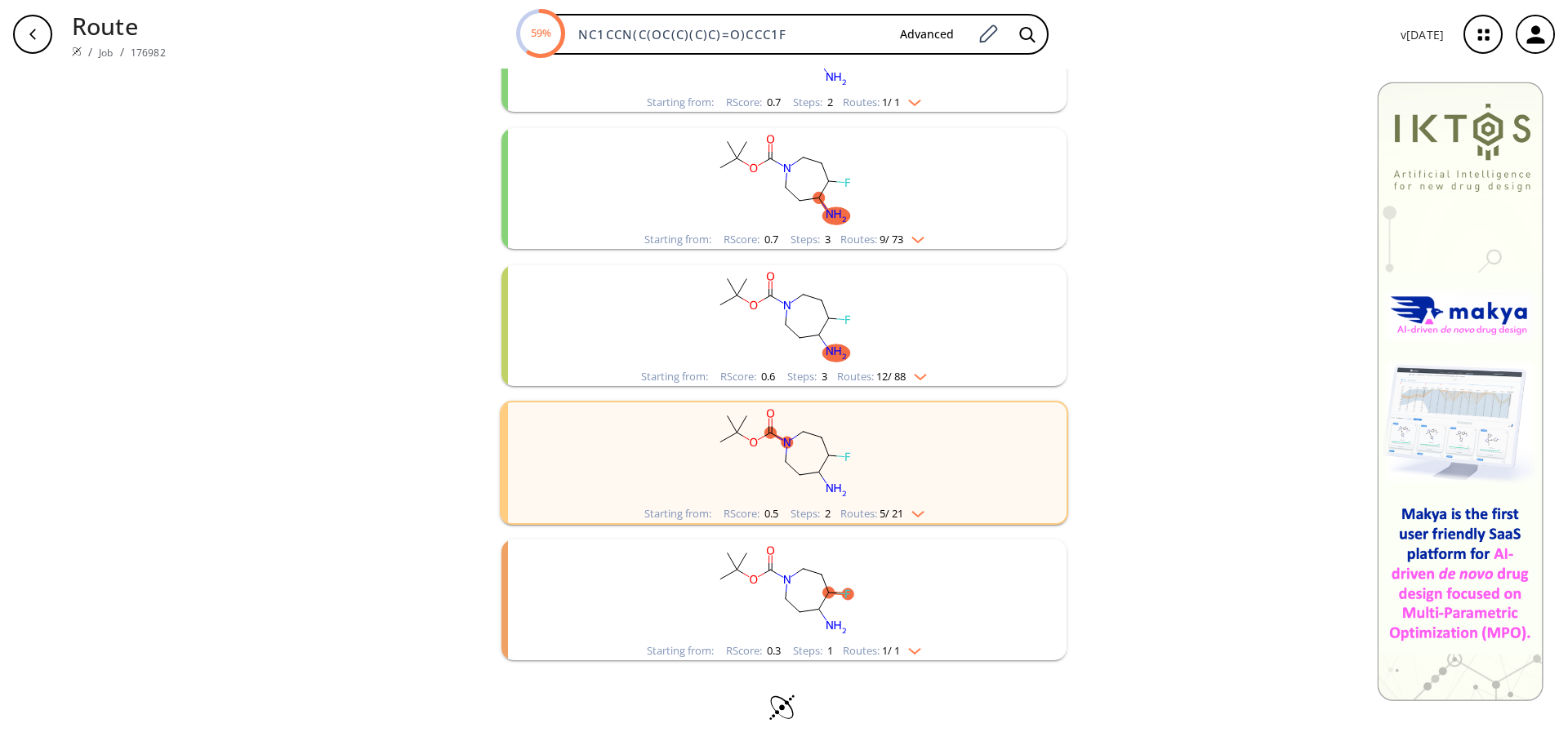
click at [792, 315] on rect "clusters" at bounding box center [784, 316] width 425 height 102
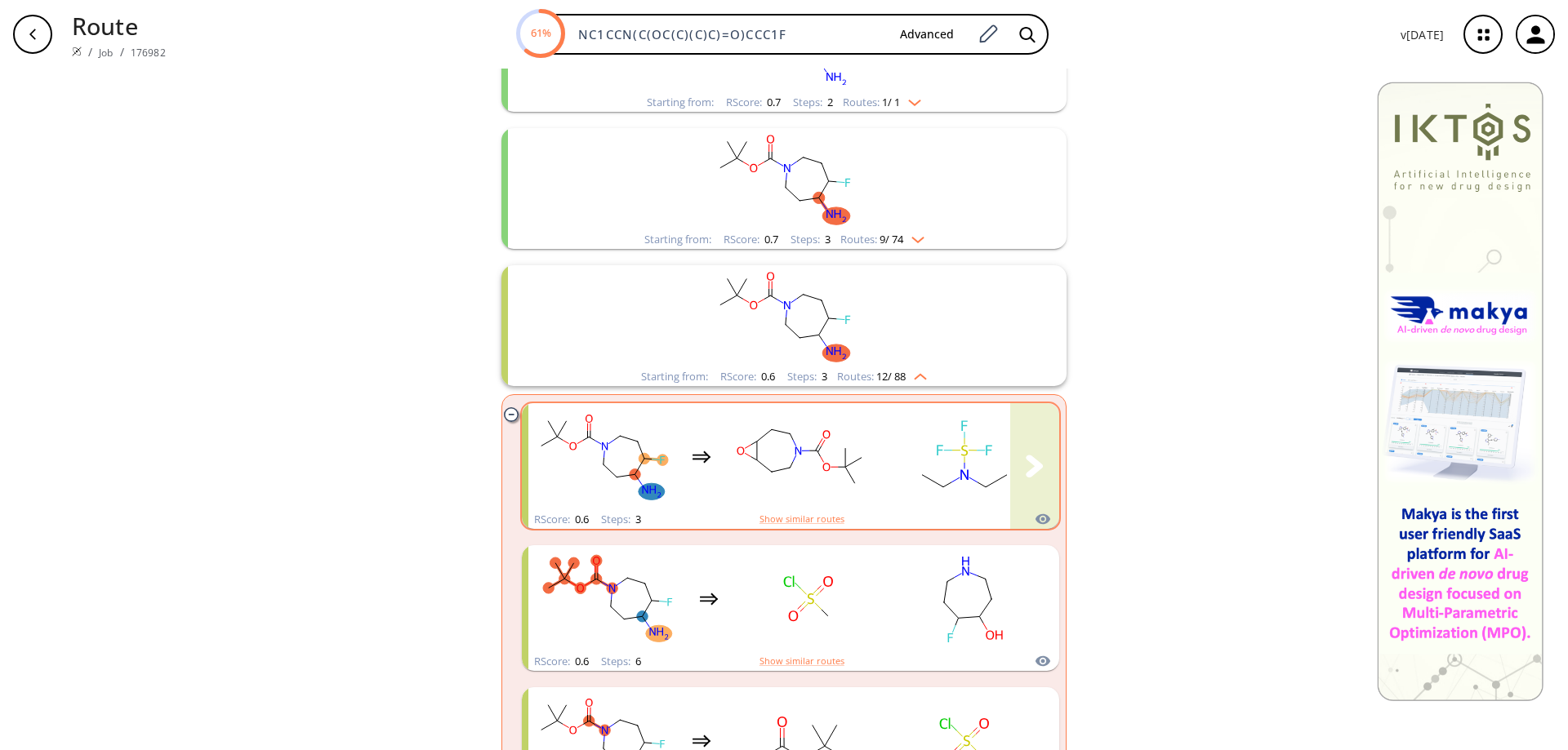
click at [863, 460] on rect "clusters" at bounding box center [801, 457] width 147 height 102
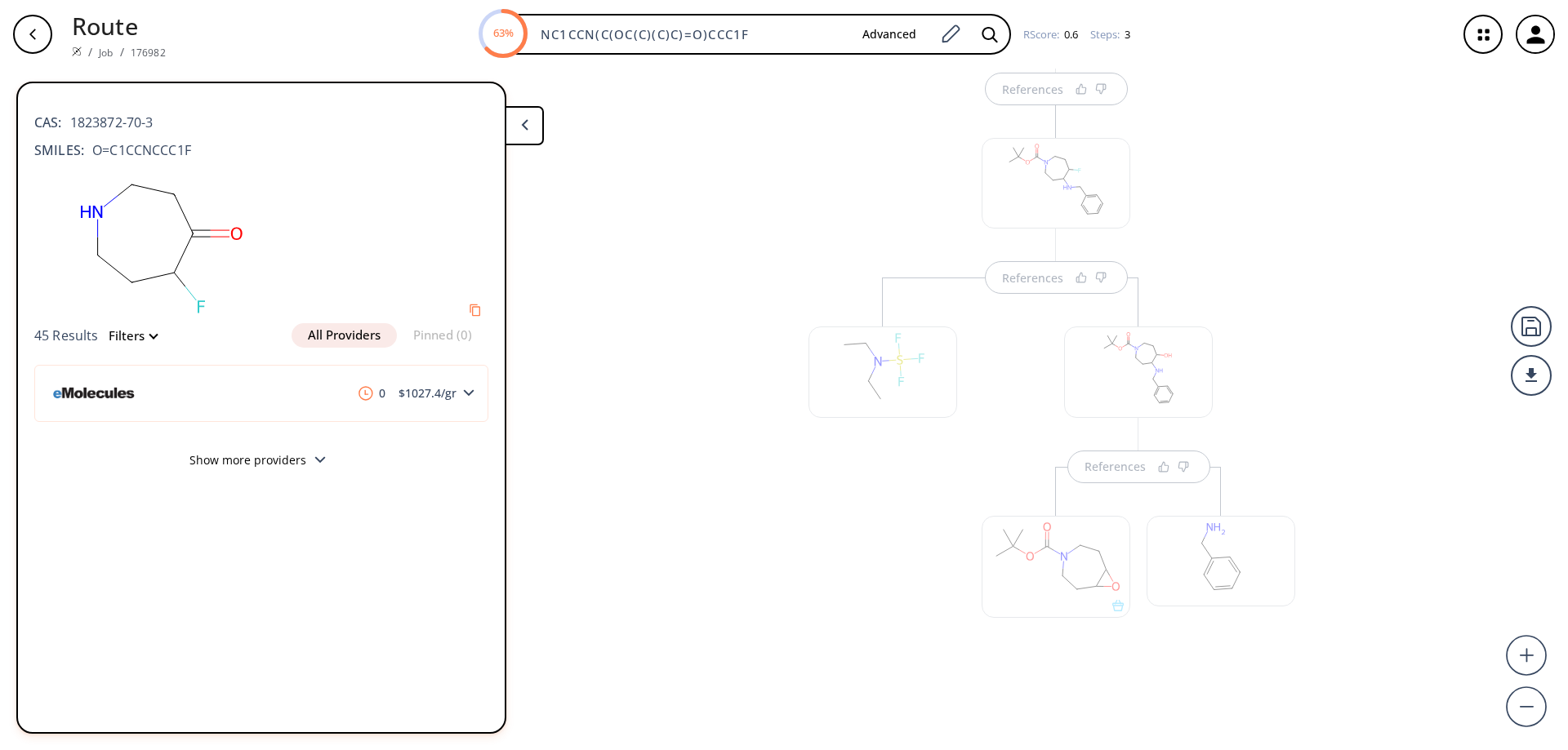
scroll to position [188, 0]
click at [654, 518] on div "References References References" at bounding box center [784, 403] width 1568 height 668
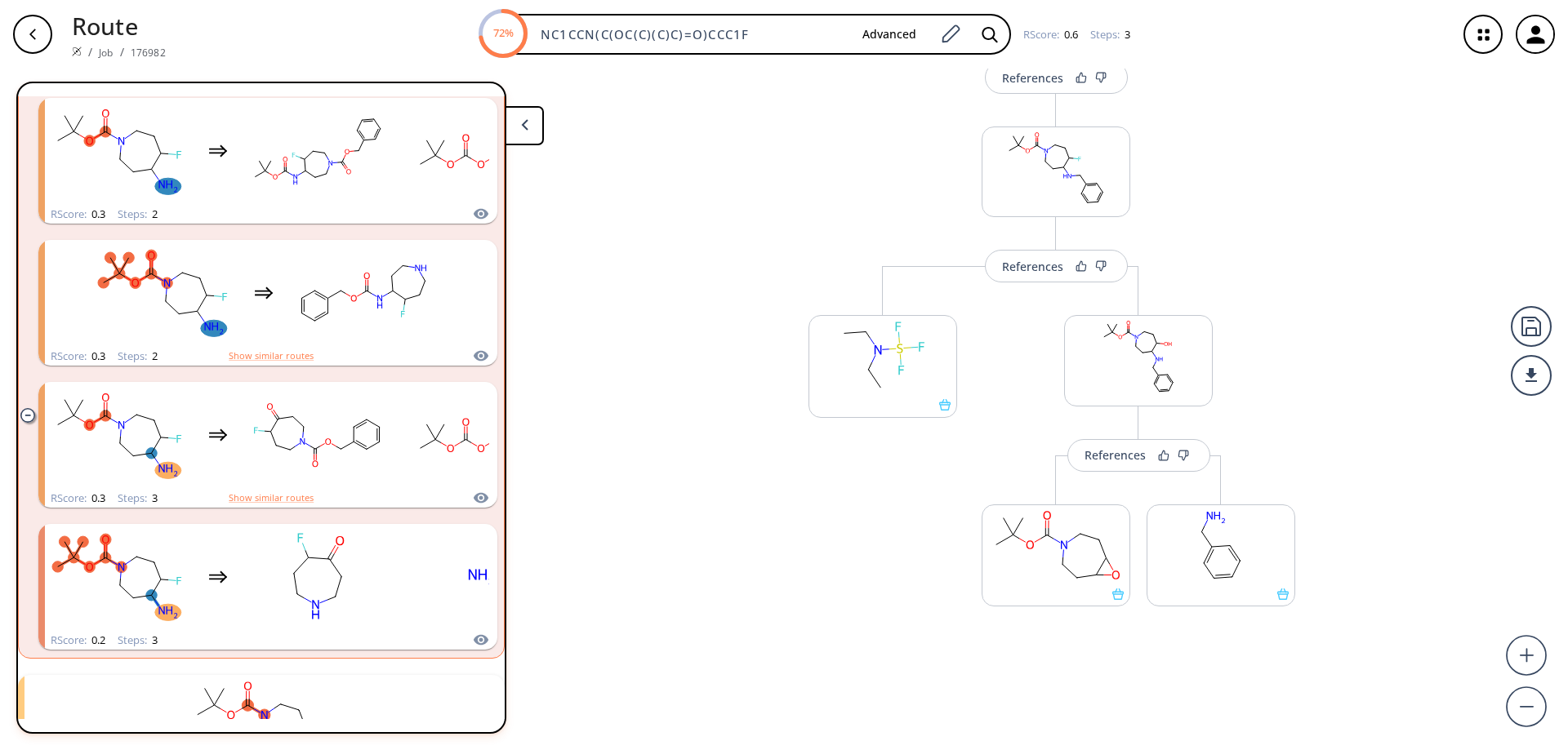
scroll to position [1921, 0]
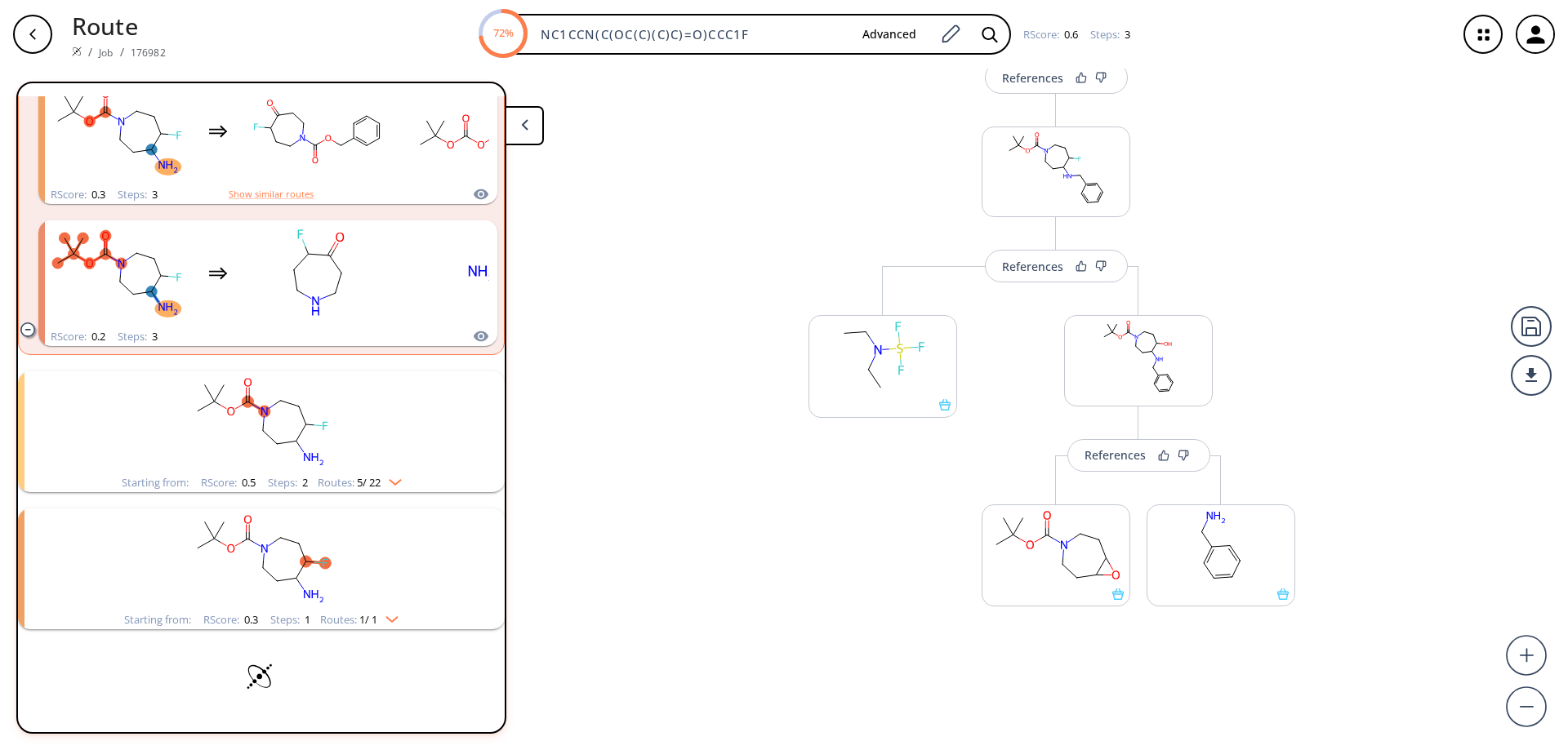
click at [297, 405] on ellipse "clusters" at bounding box center [298, 405] width 11 height 11
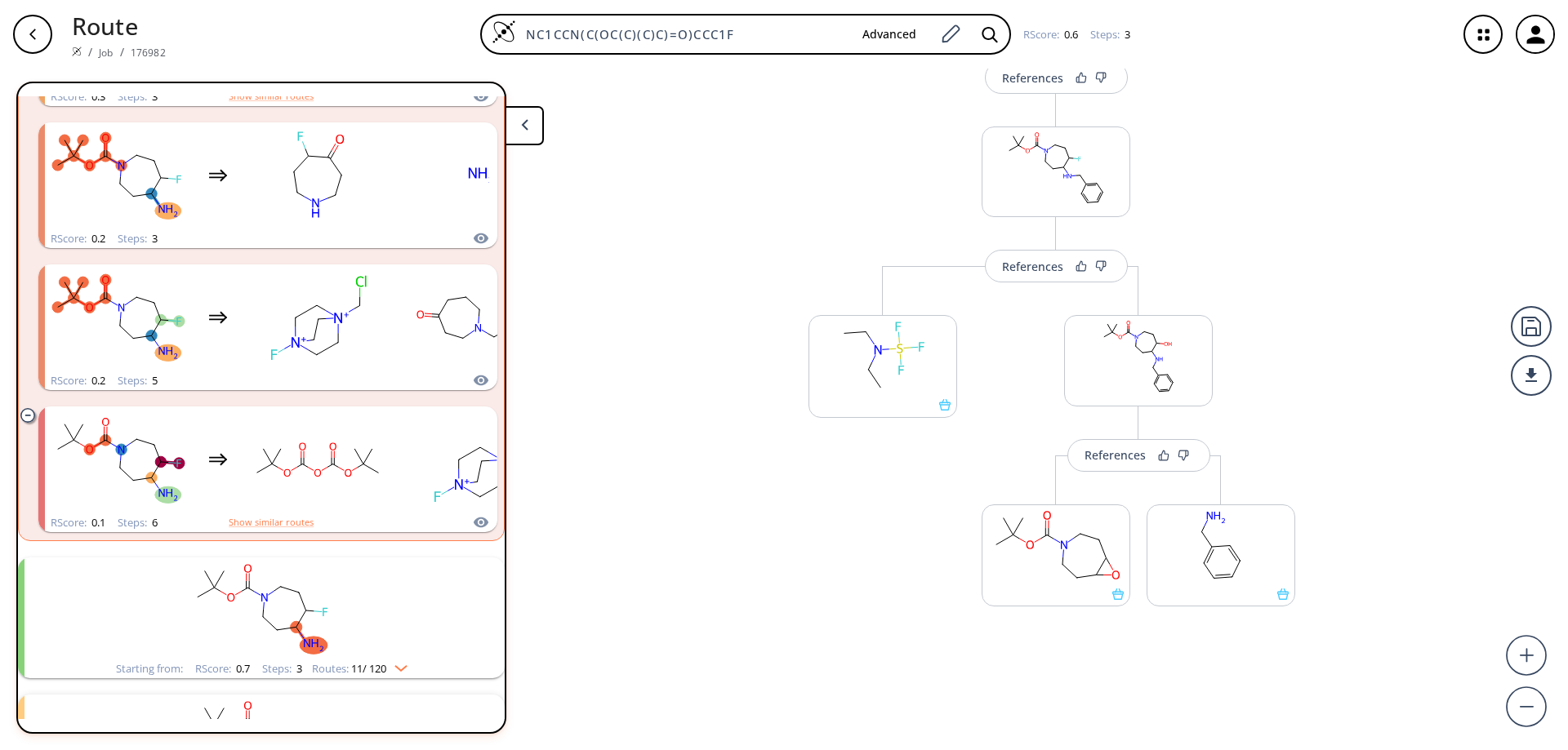
scroll to position [2313, 0]
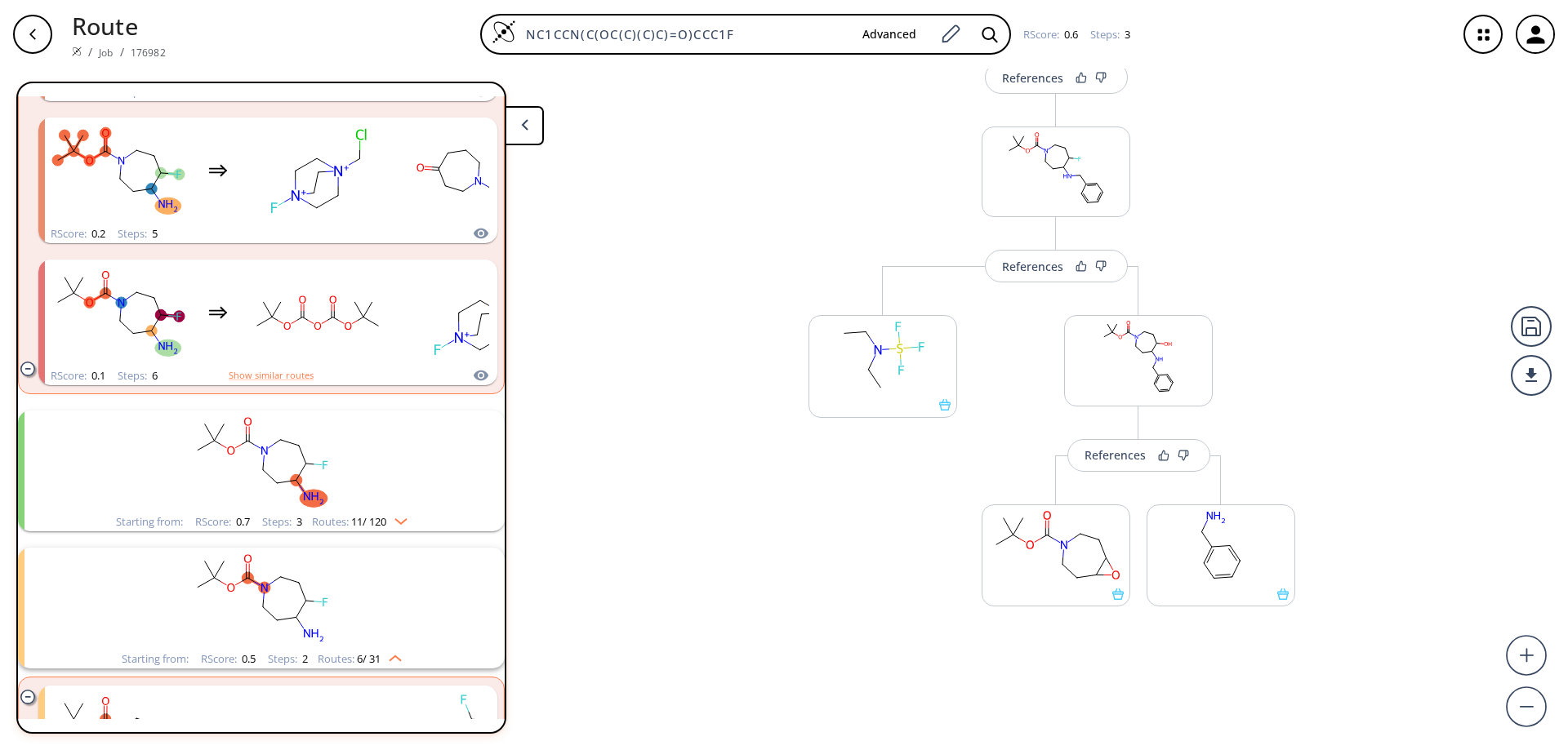
click at [651, 268] on div "References More routes from here References More routes from here More routes f…" at bounding box center [784, 403] width 1568 height 668
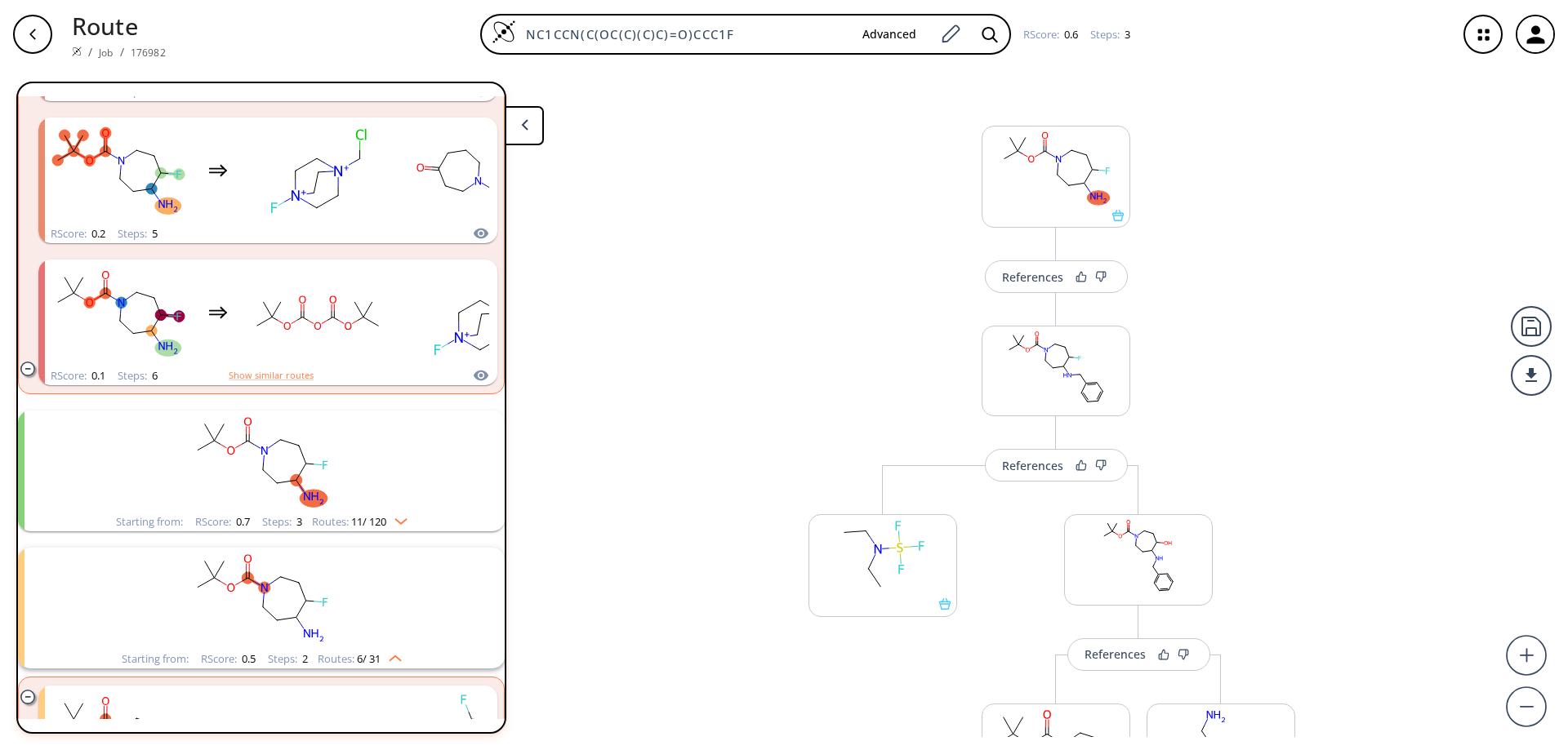
click at [37, 49] on div "button" at bounding box center [32, 34] width 39 height 39
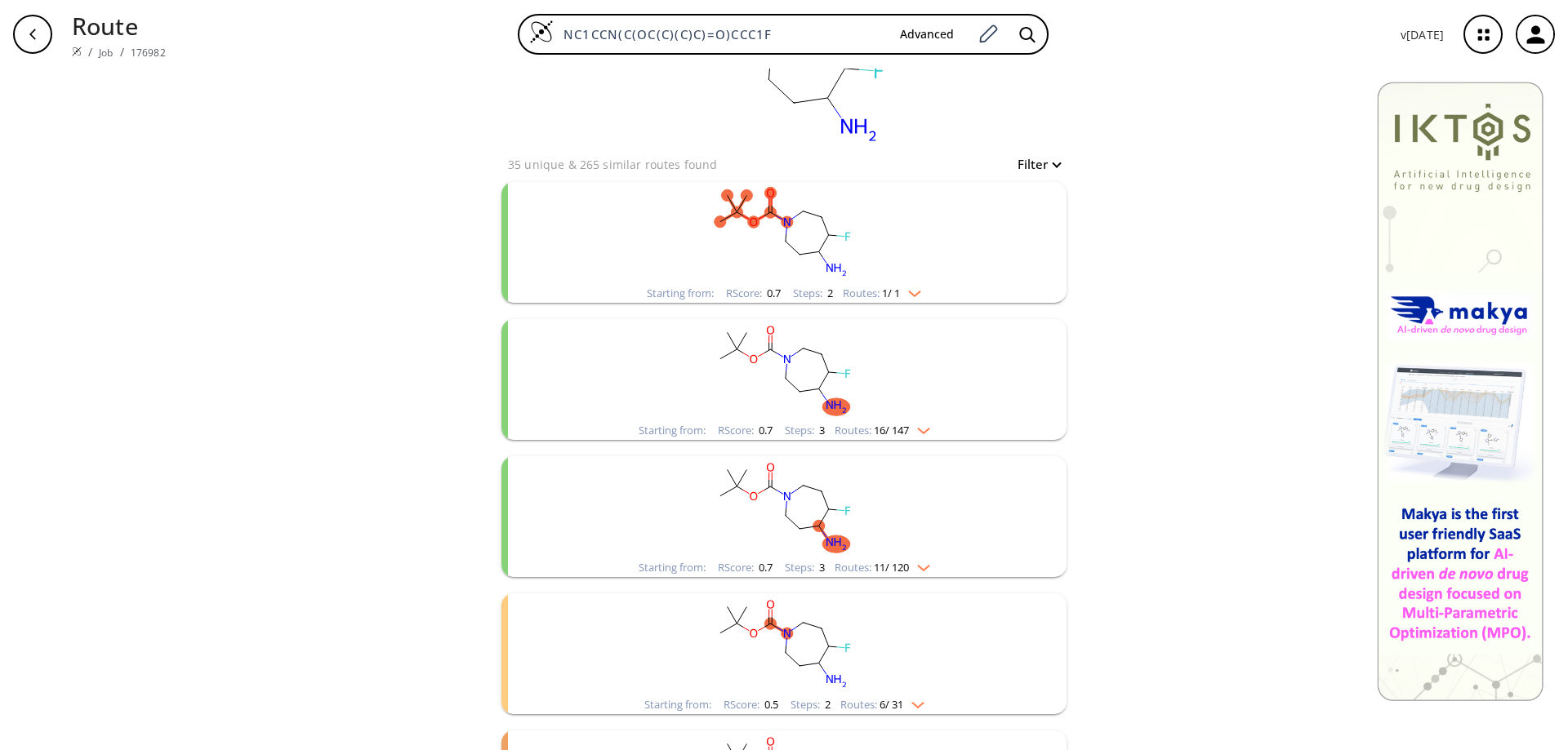
scroll to position [203, 0]
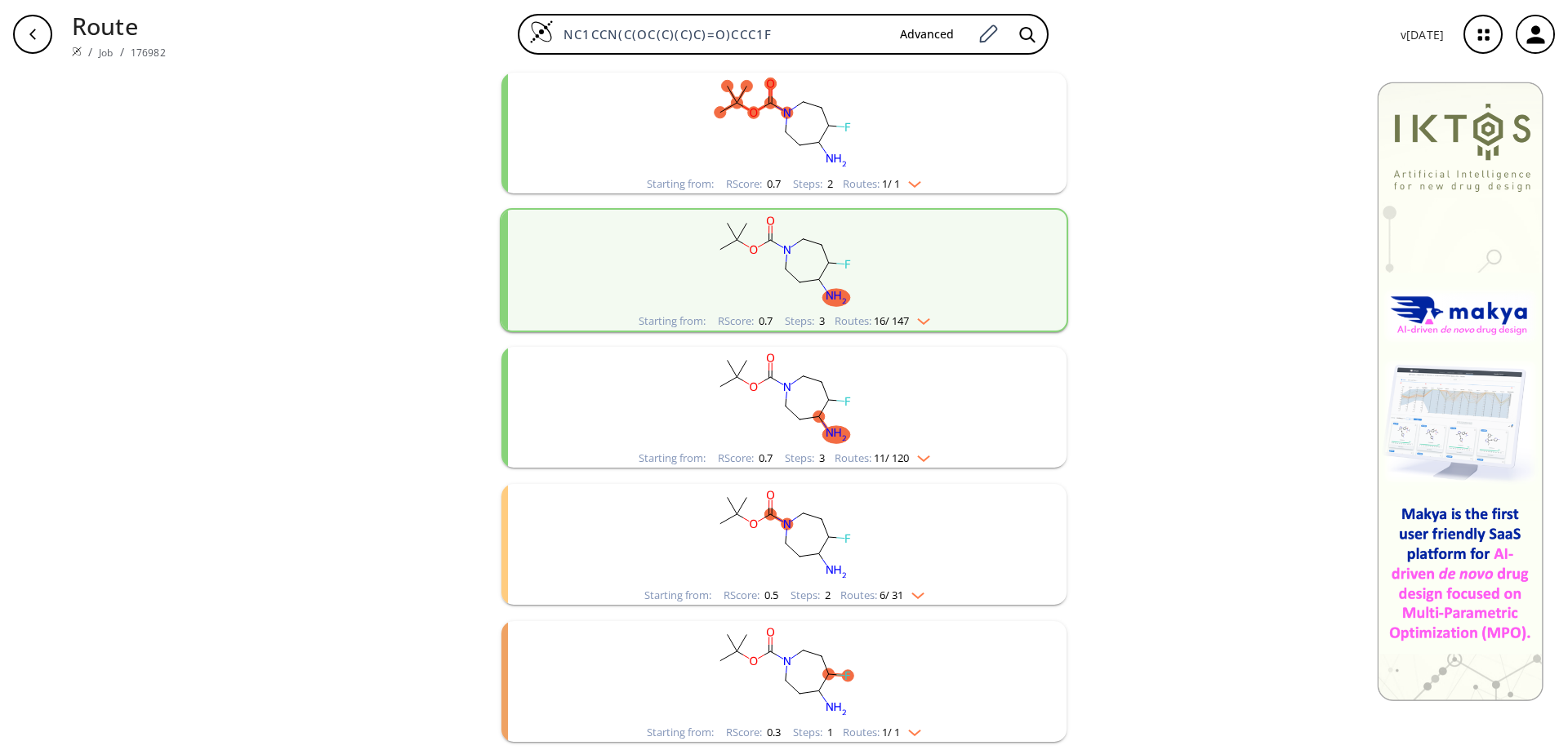
click at [806, 674] on rect "clusters" at bounding box center [784, 672] width 425 height 102
click at [799, 663] on rect "clusters" at bounding box center [784, 672] width 425 height 102
click at [801, 398] on rect "clusters" at bounding box center [784, 398] width 425 height 102
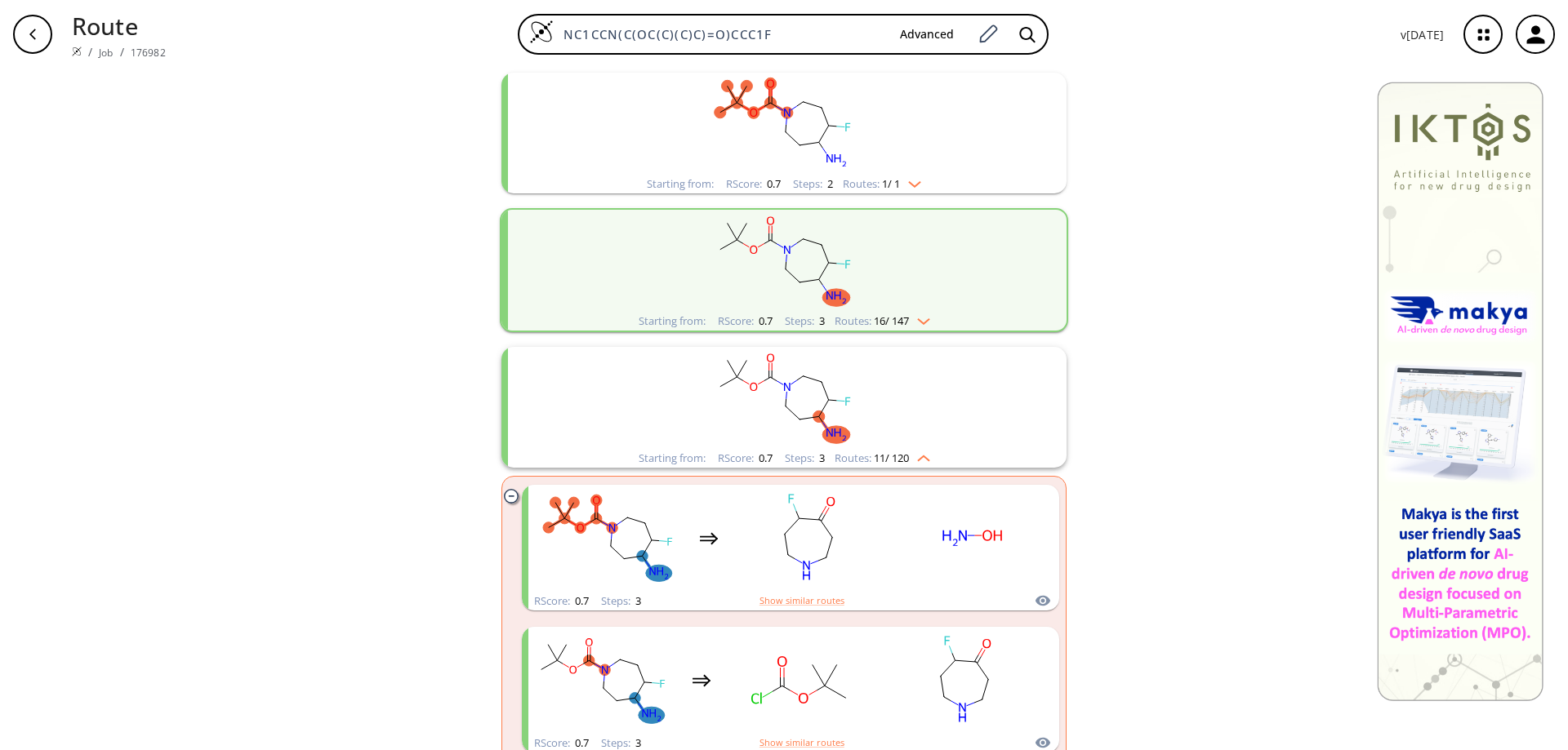
scroll to position [285, 0]
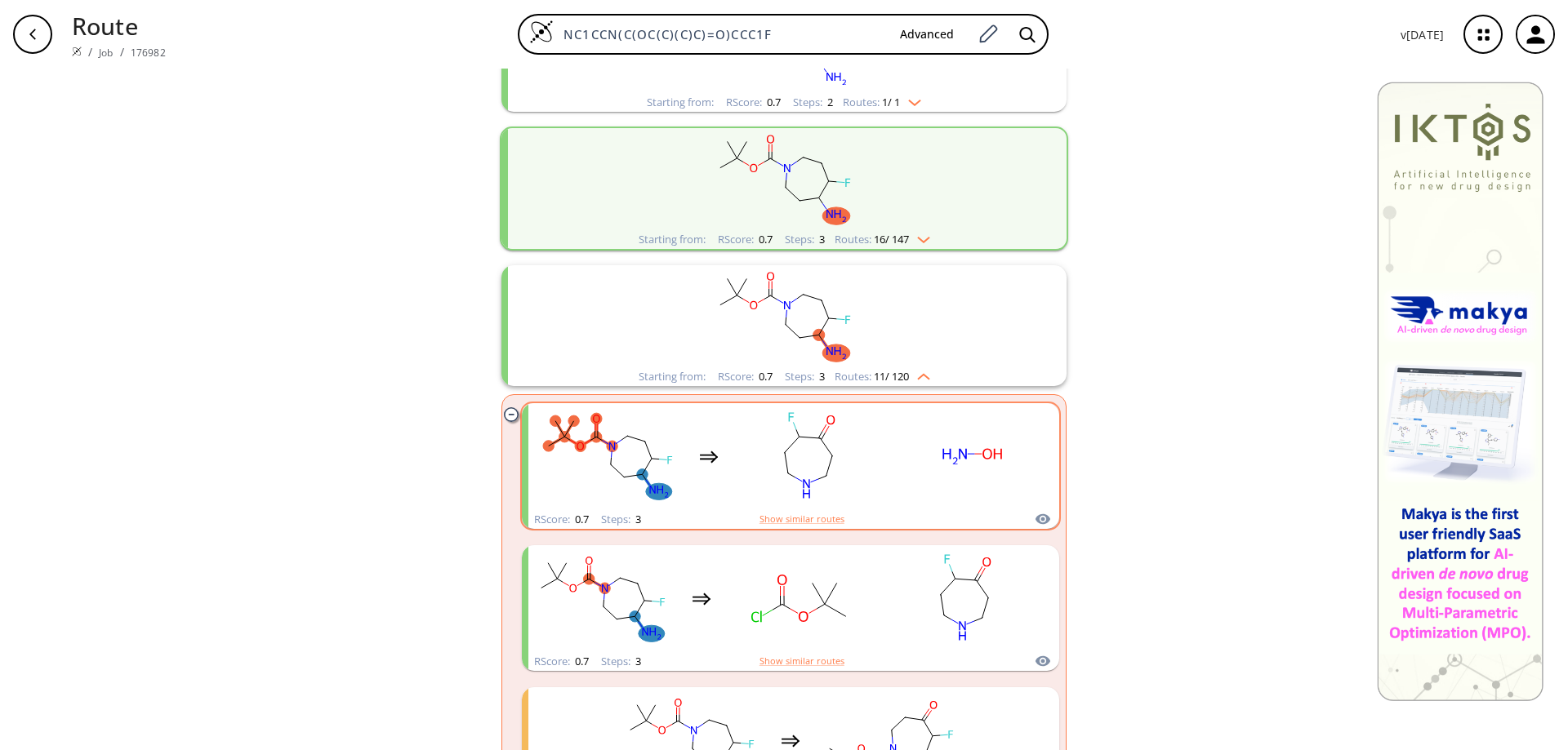
click at [784, 459] on rect "clusters" at bounding box center [808, 457] width 147 height 102
